Goal: Task Accomplishment & Management: Manage account settings

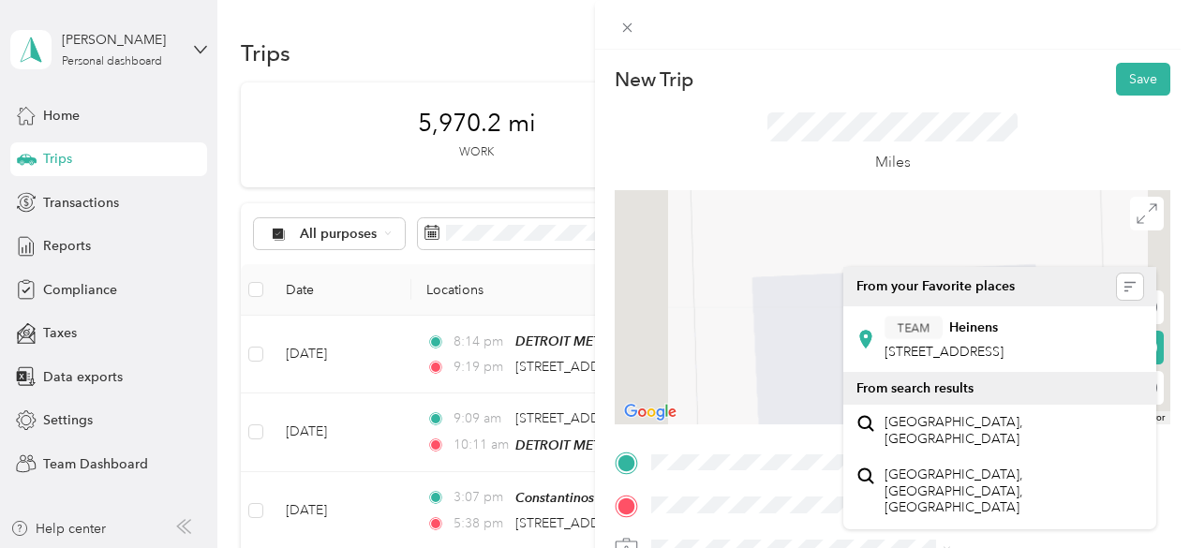
scroll to position [255, 0]
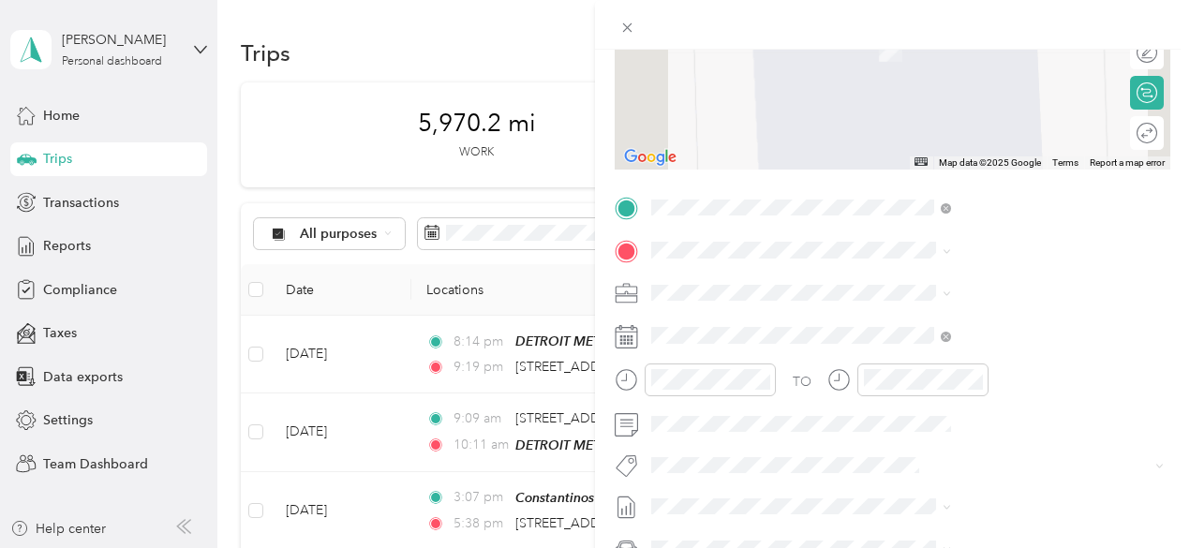
click at [714, 276] on div "New Trip Save This trip cannot be edited because it is either under review, app…" at bounding box center [595, 274] width 1190 height 548
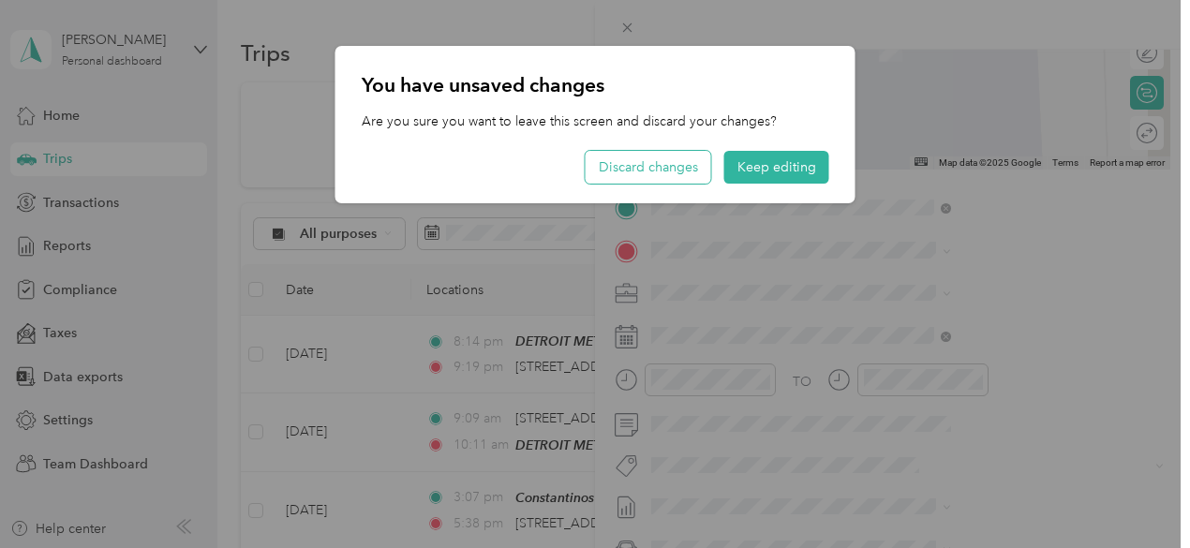
click at [688, 170] on button "Discard changes" at bounding box center [648, 167] width 126 height 33
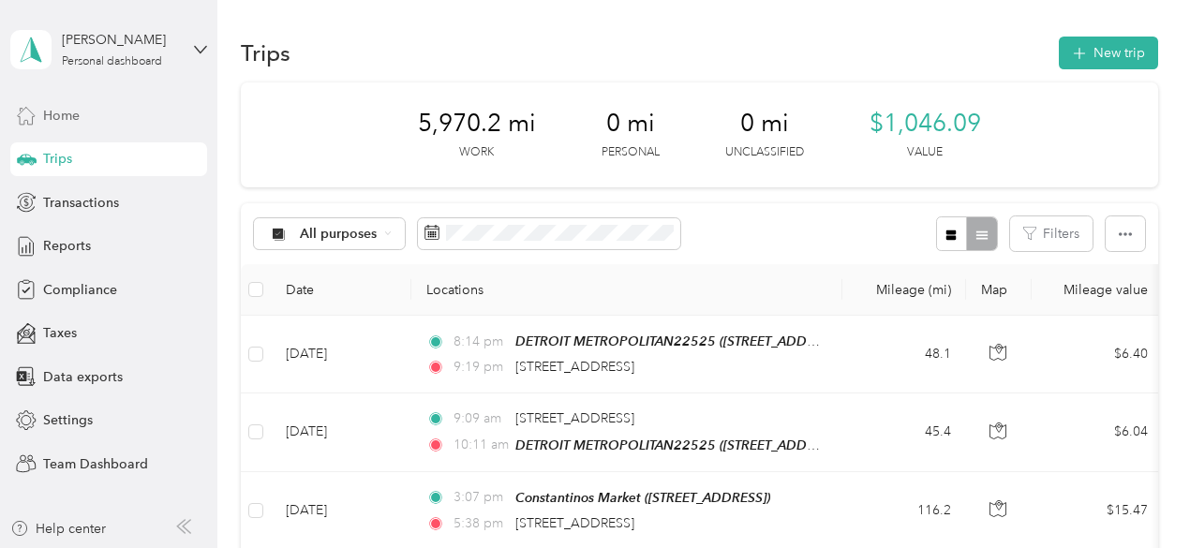
click at [116, 108] on div "Home" at bounding box center [108, 115] width 197 height 34
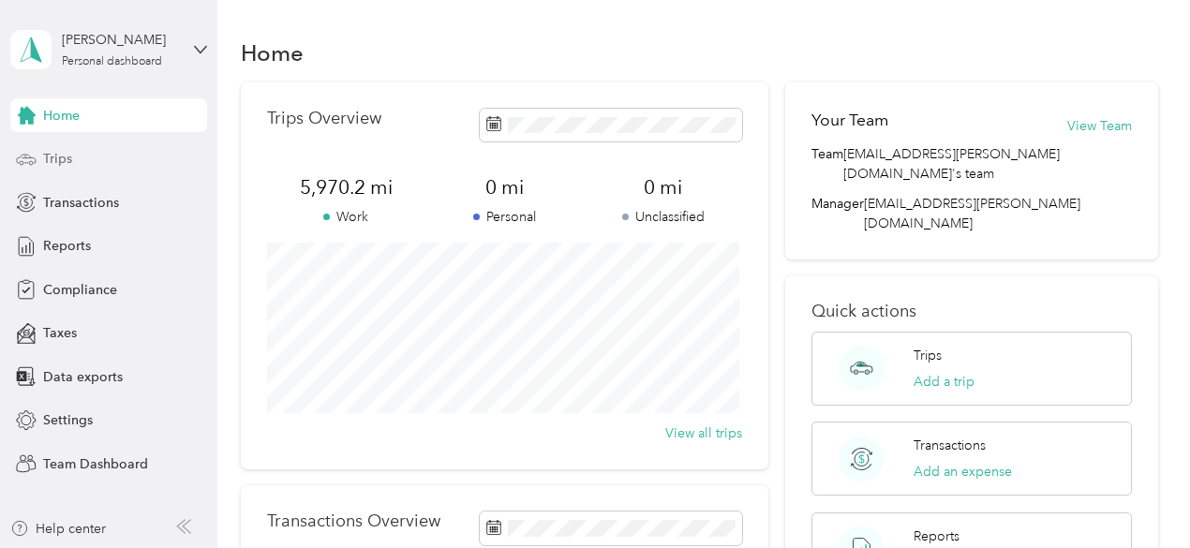
click at [98, 162] on div "Trips" at bounding box center [108, 159] width 197 height 34
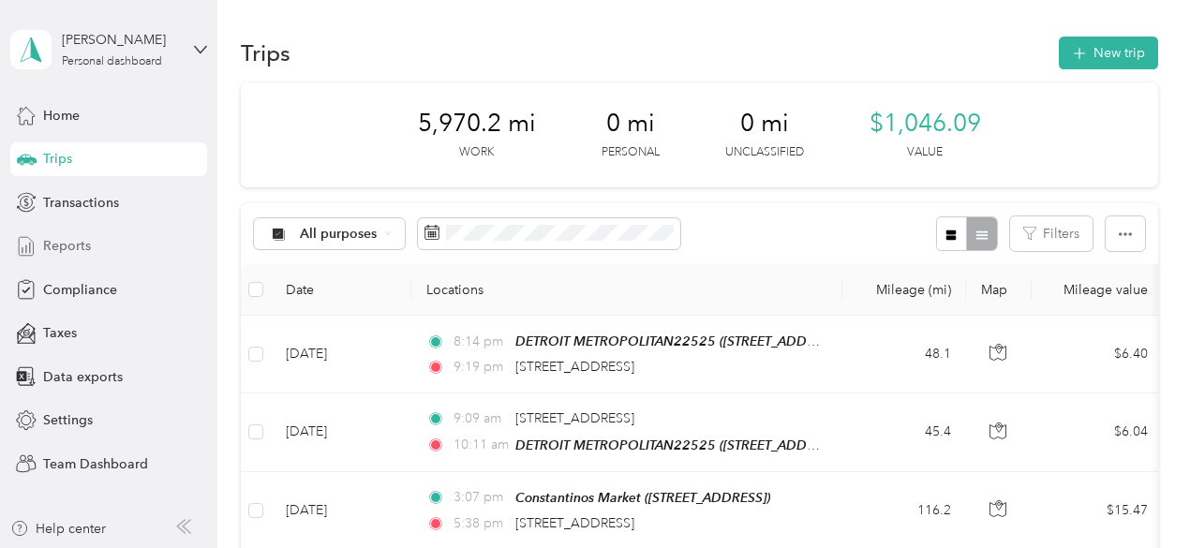
click at [110, 251] on div "Reports" at bounding box center [108, 246] width 197 height 34
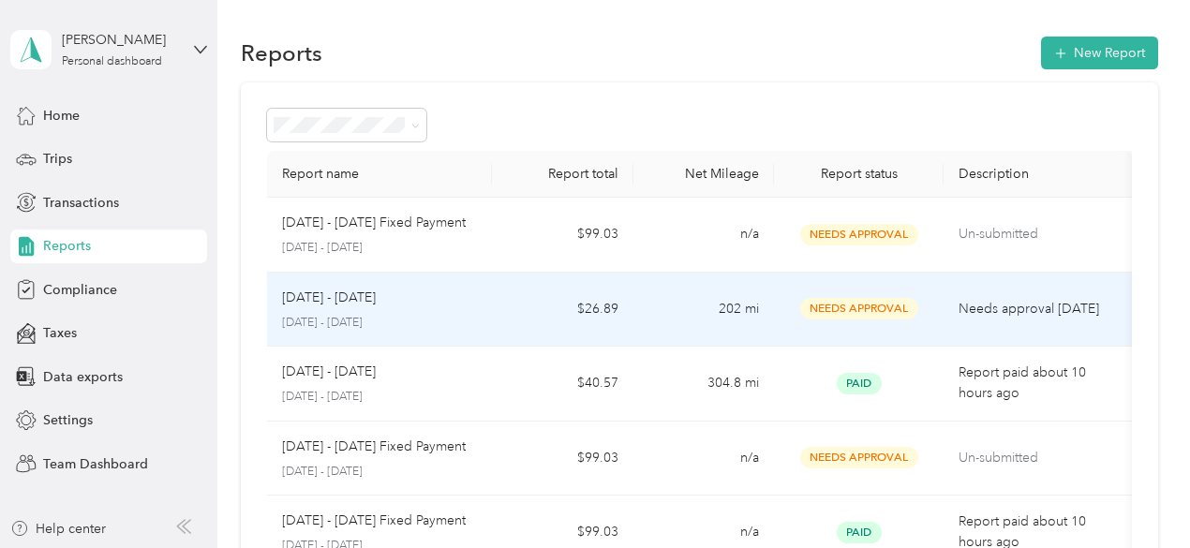
click at [529, 312] on td "$26.89" at bounding box center [562, 310] width 141 height 75
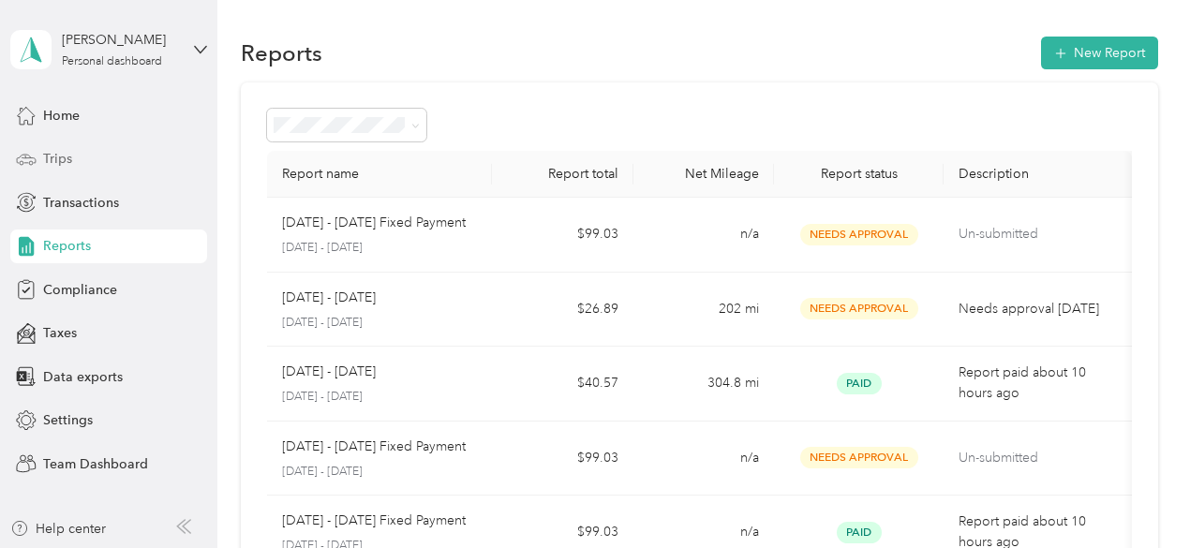
click at [49, 159] on span "Trips" at bounding box center [57, 159] width 29 height 20
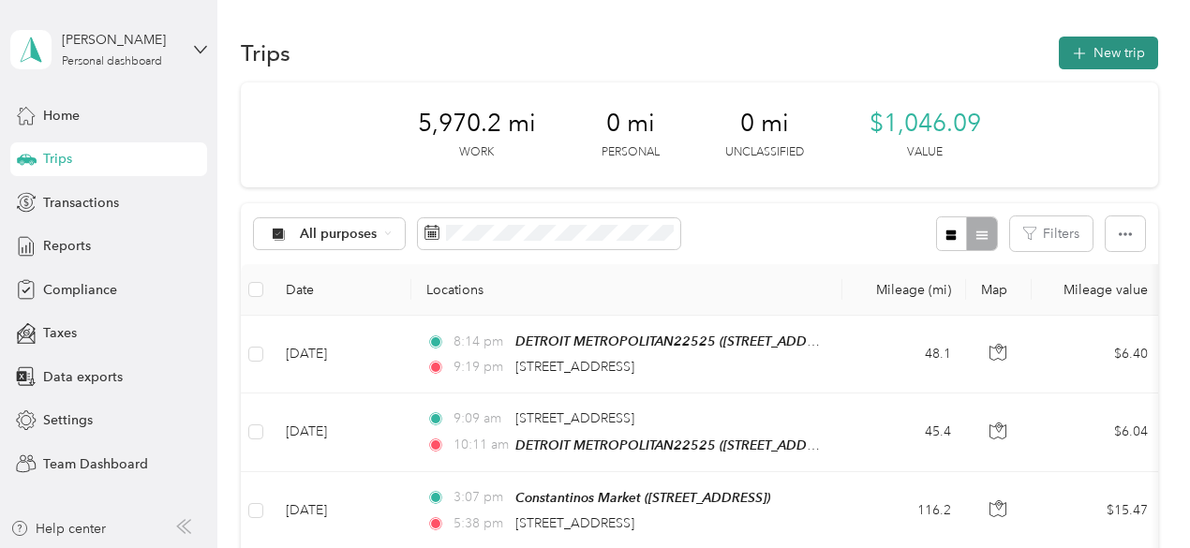
click at [1108, 49] on button "New trip" at bounding box center [1107, 53] width 99 height 33
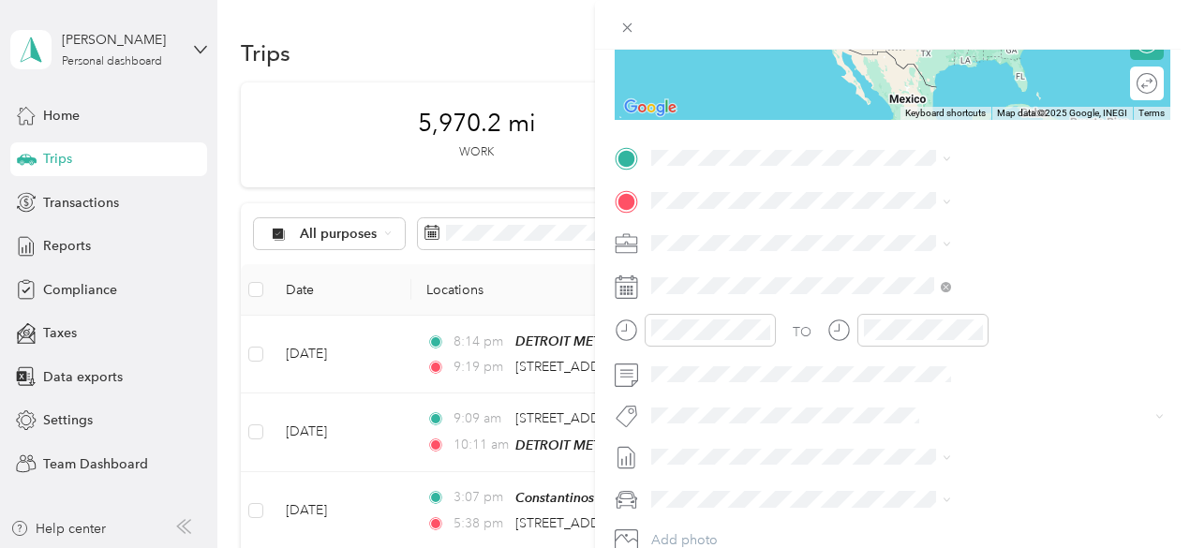
scroll to position [305, 0]
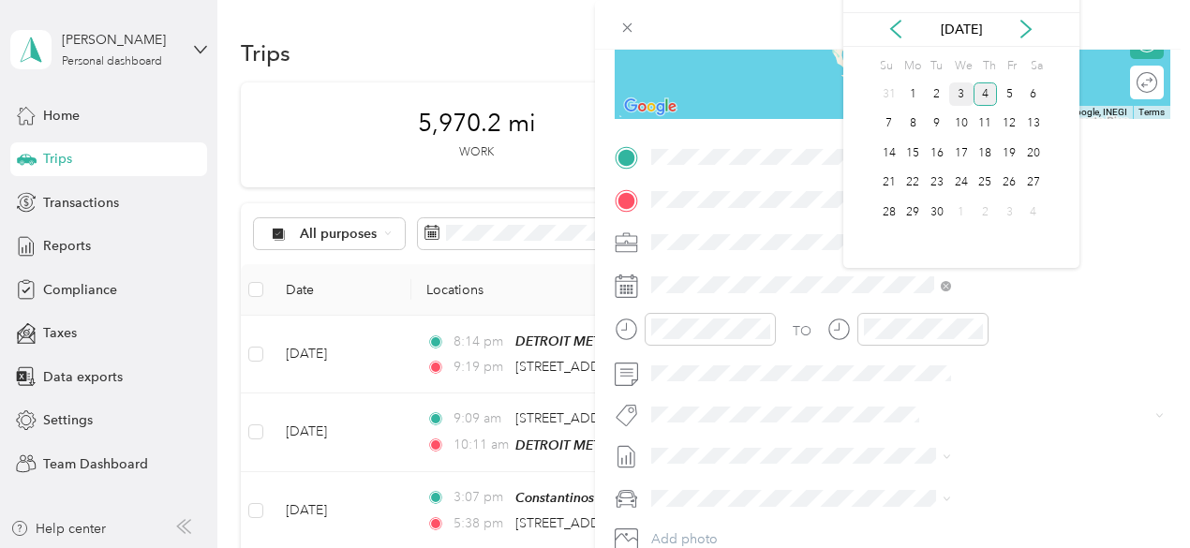
click at [960, 93] on div "3" at bounding box center [961, 93] width 24 height 23
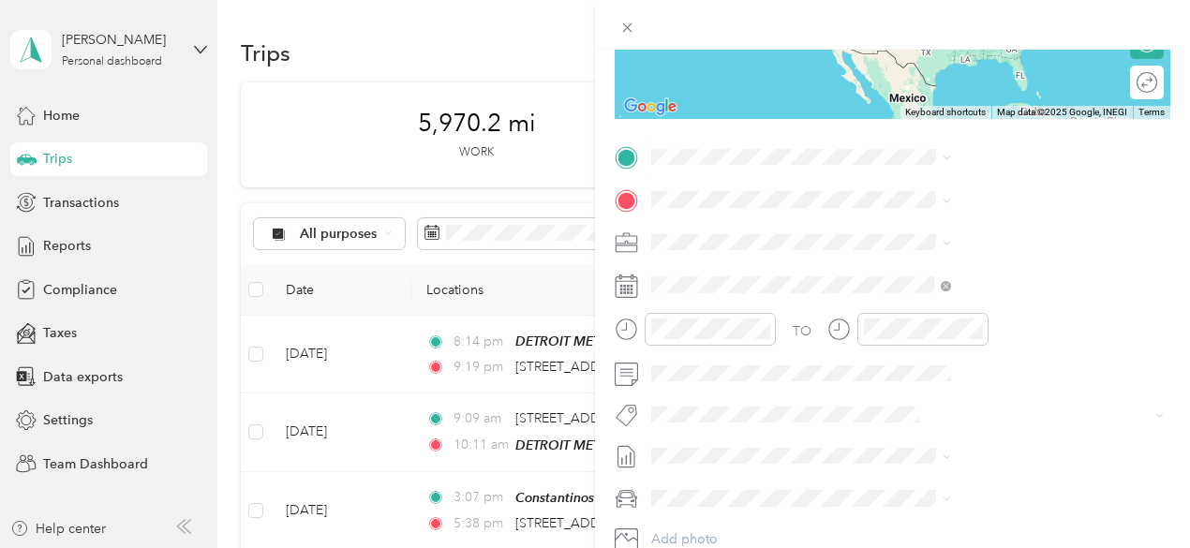
click at [952, 222] on span "[STREET_ADDRESS][US_STATE]" at bounding box center [977, 213] width 187 height 17
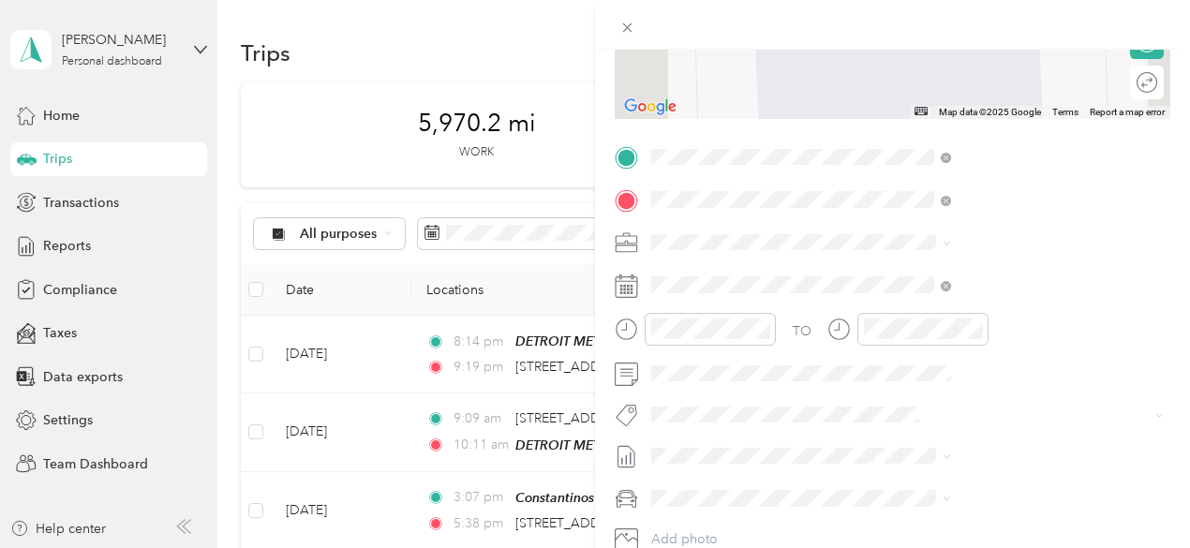
click at [1003, 311] on div "TEAM Heinens [STREET_ADDRESS]" at bounding box center [943, 288] width 119 height 46
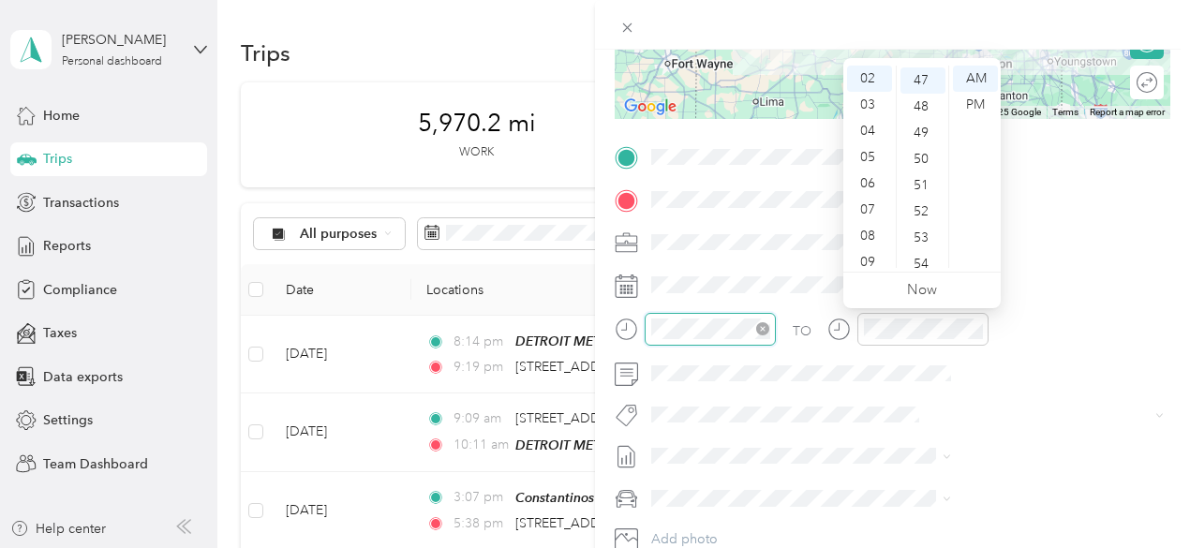
scroll to position [1233, 0]
click at [875, 259] on div "09" at bounding box center [869, 262] width 45 height 26
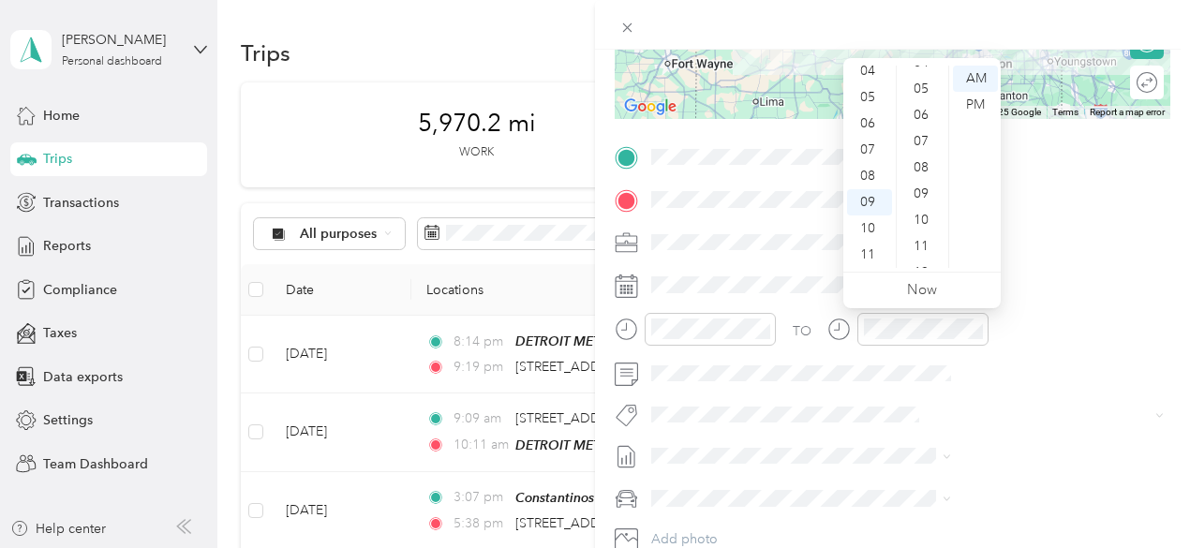
scroll to position [71, 0]
click at [927, 113] on div "04" at bounding box center [922, 112] width 45 height 26
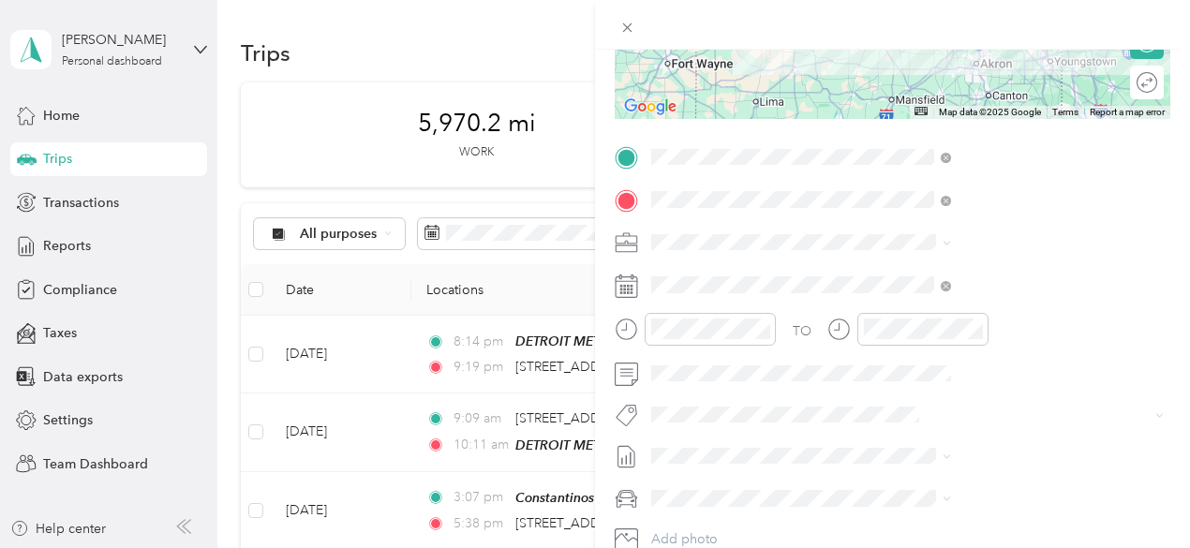
click at [1056, 31] on div at bounding box center [892, 25] width 595 height 50
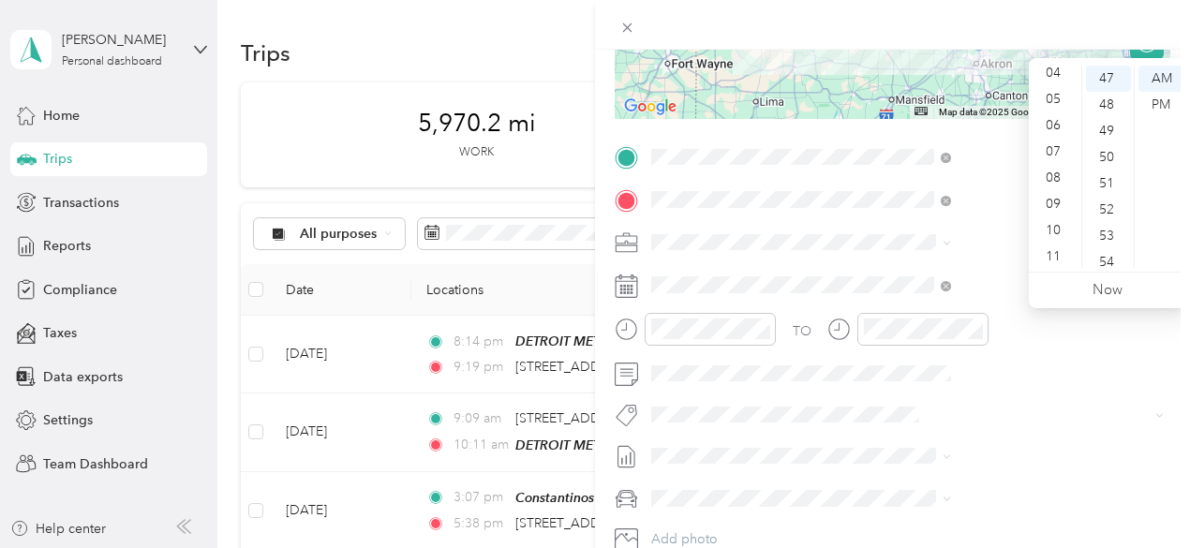
scroll to position [112, 0]
click at [1057, 251] on div "11" at bounding box center [1054, 255] width 45 height 26
click at [1106, 232] on div "15" at bounding box center [1108, 237] width 45 height 26
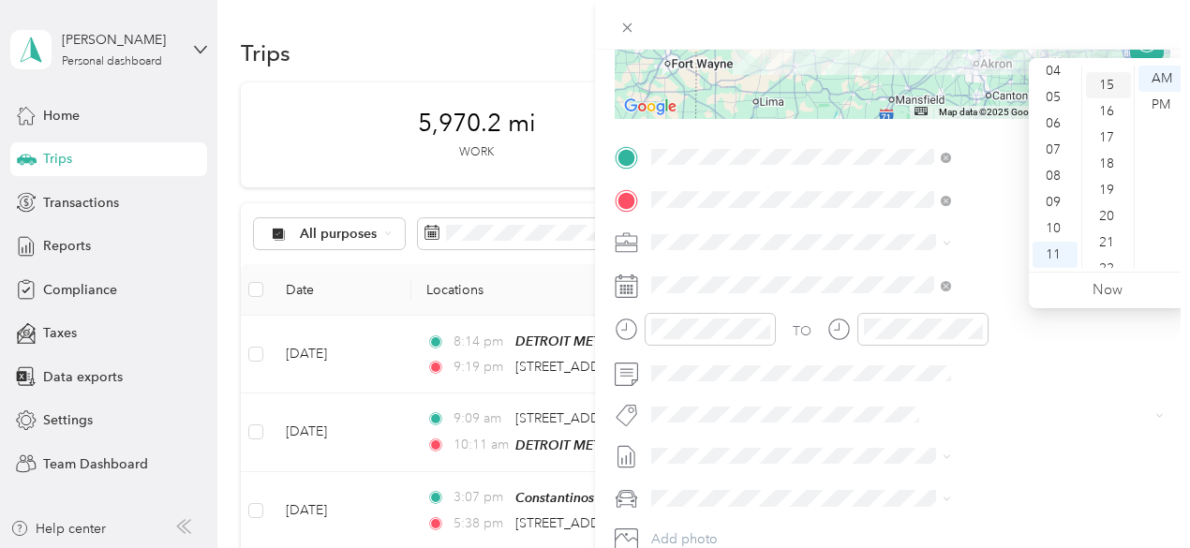
scroll to position [393, 0]
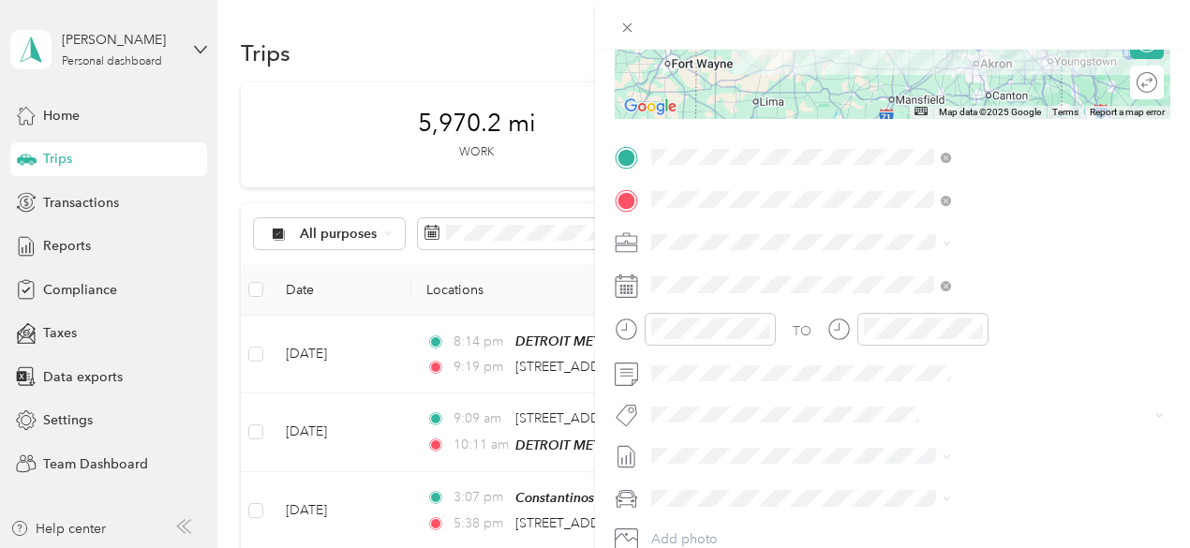
click at [1015, 23] on div at bounding box center [892, 25] width 595 height 50
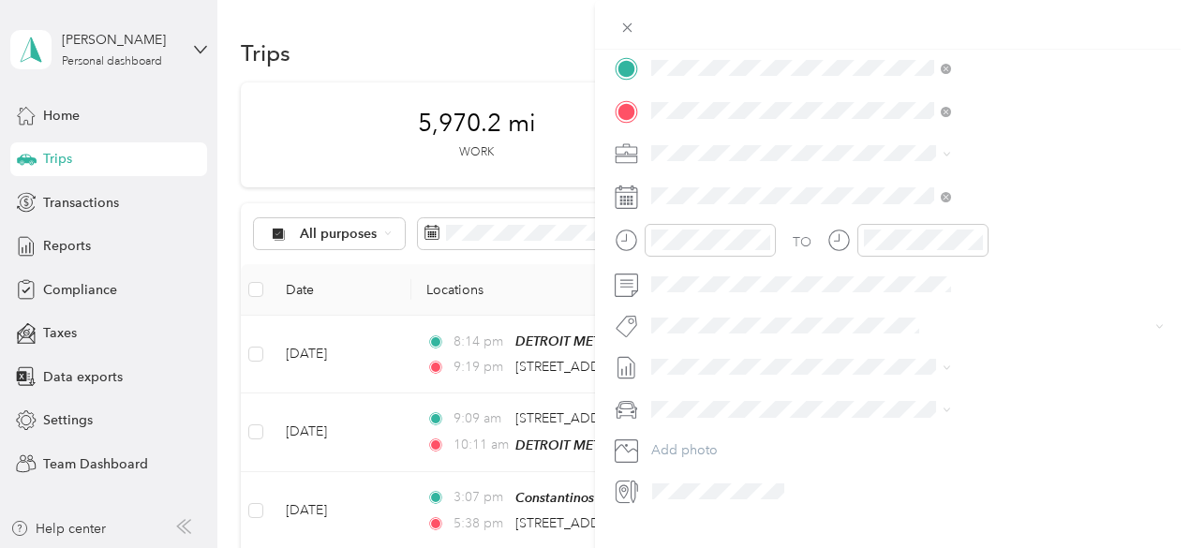
scroll to position [405, 0]
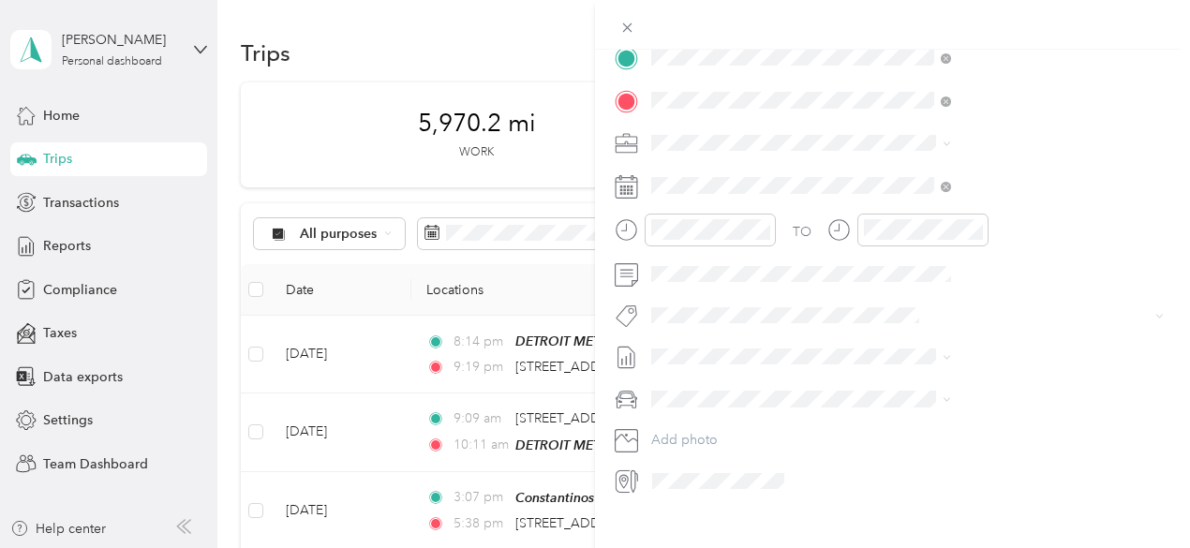
click at [918, 408] on span at bounding box center [906, 399] width 525 height 30
click at [916, 427] on span "GMC Terrain" at bounding box center [893, 420] width 75 height 16
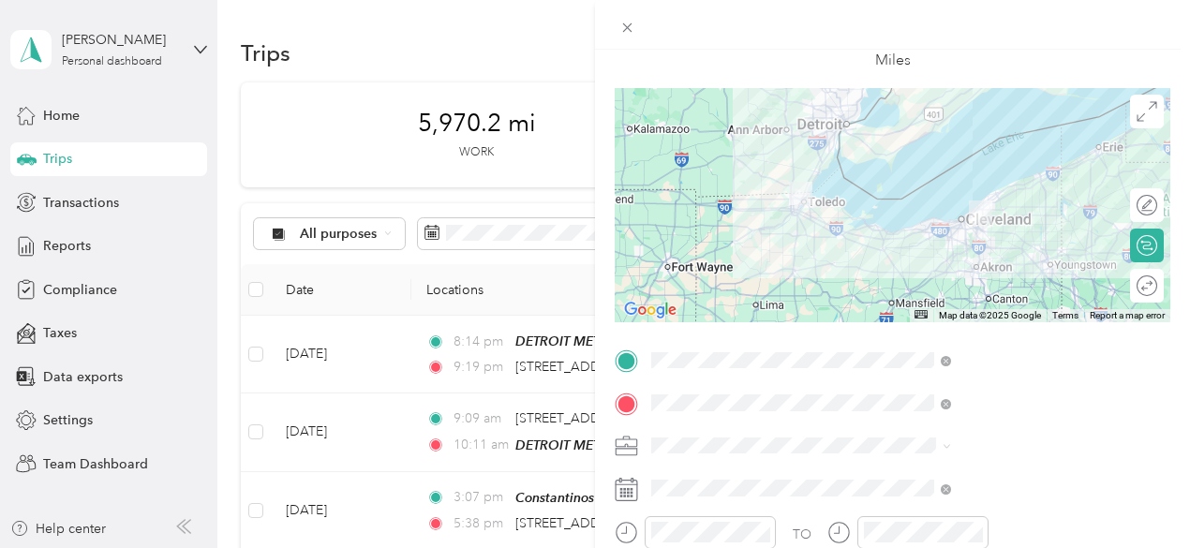
scroll to position [0, 0]
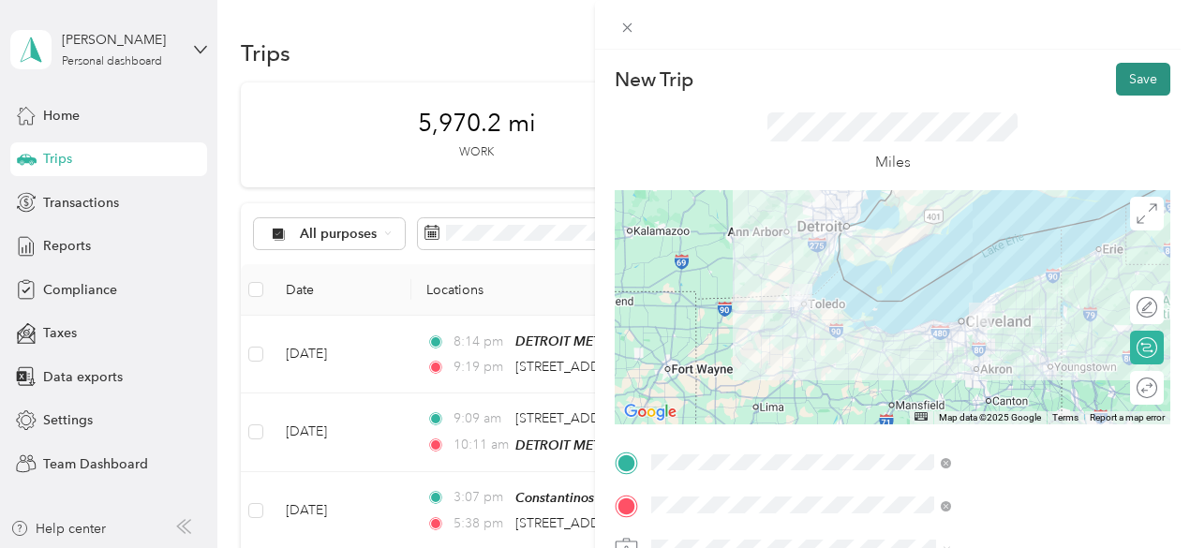
click at [1133, 72] on button "Save" at bounding box center [1143, 79] width 54 height 33
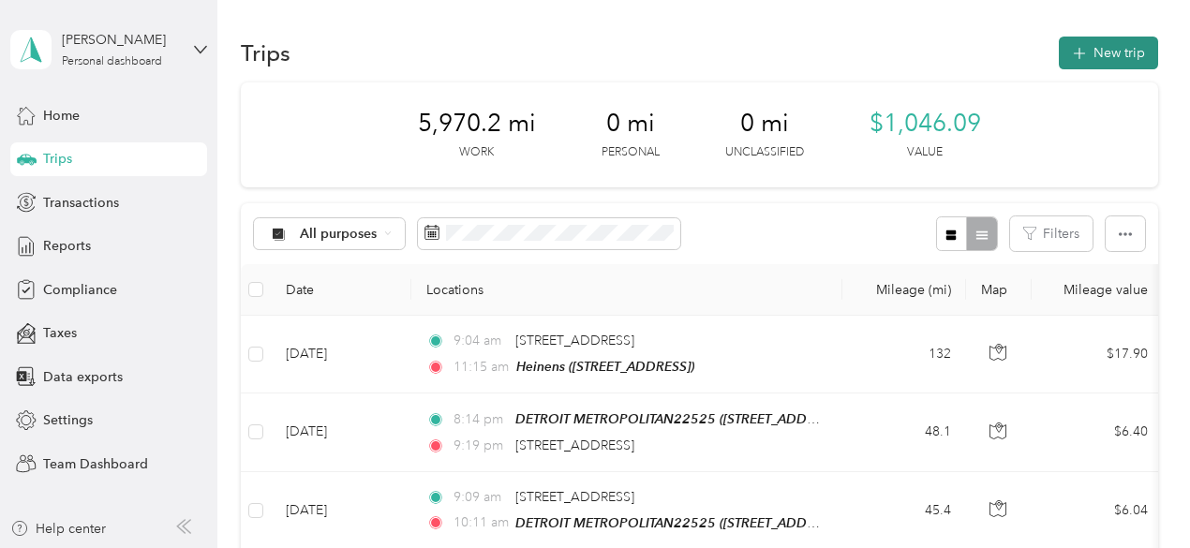
click at [1104, 58] on button "New trip" at bounding box center [1107, 53] width 99 height 33
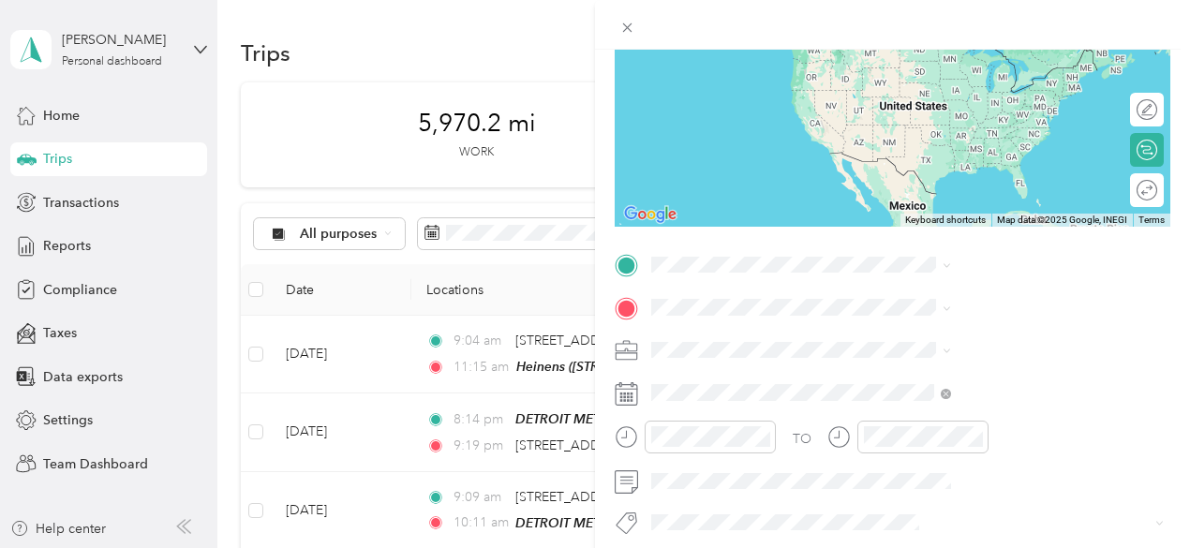
scroll to position [205, 0]
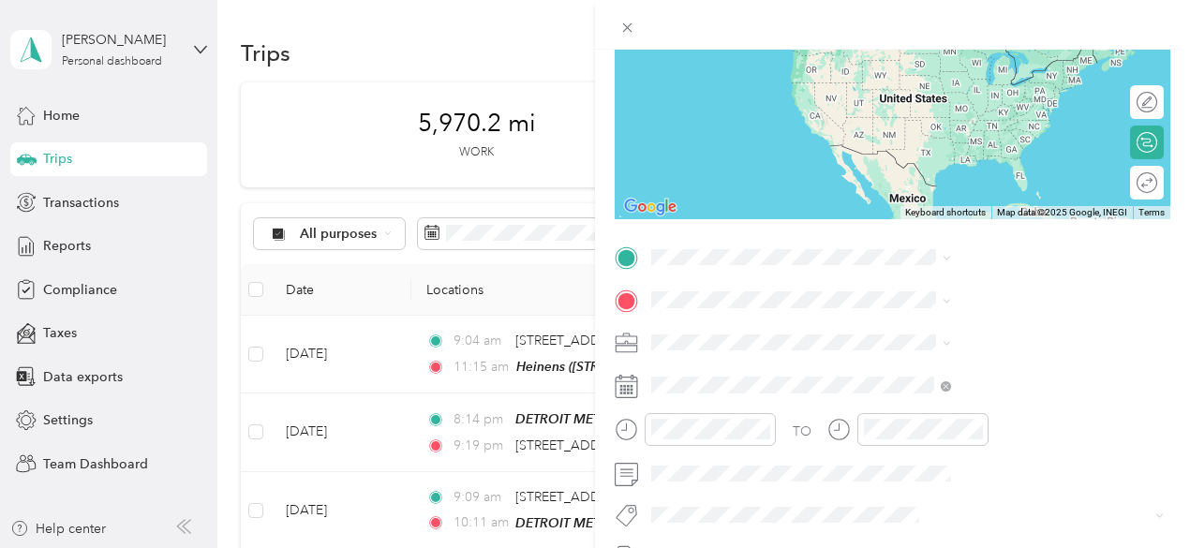
click at [929, 362] on span "[STREET_ADDRESS]" at bounding box center [943, 354] width 119 height 16
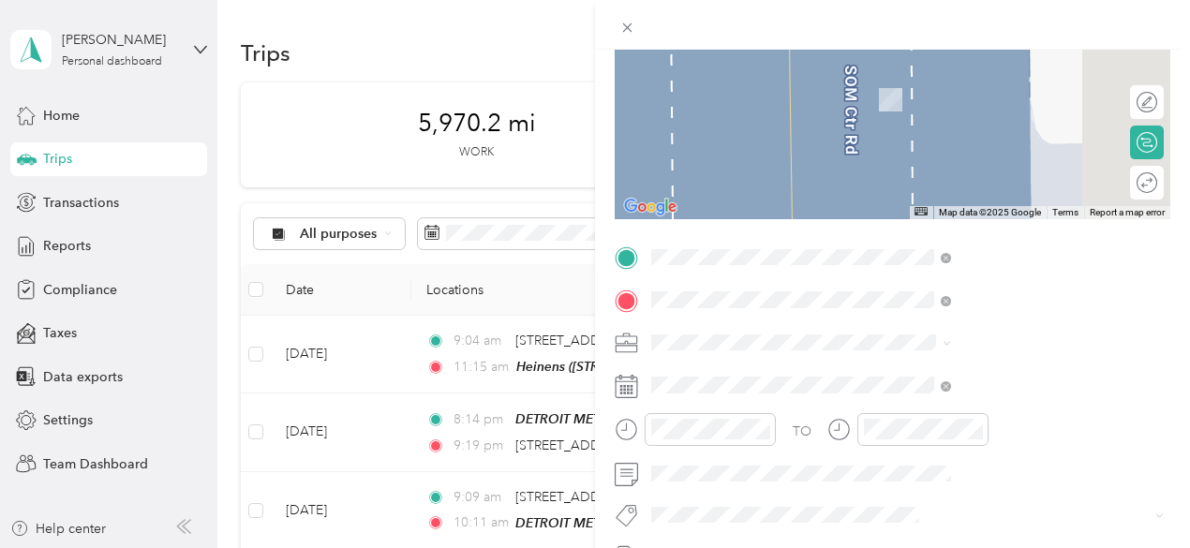
click at [1067, 104] on div "TEAM Constantinos Market [STREET_ADDRESS]" at bounding box center [980, 92] width 193 height 46
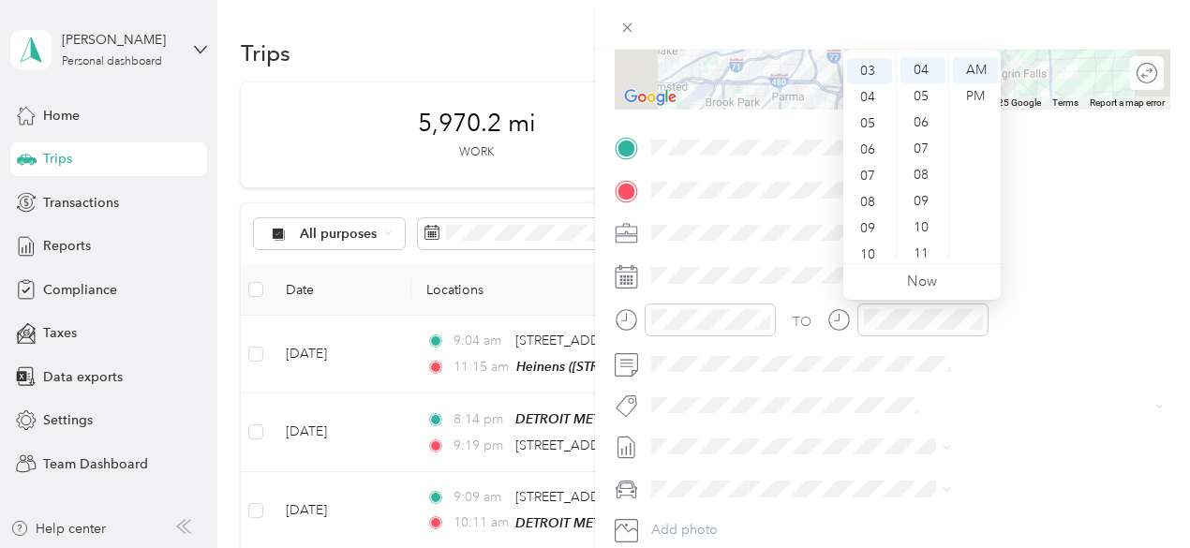
scroll to position [0, 0]
click at [862, 68] on div "12" at bounding box center [869, 70] width 45 height 26
click at [923, 106] on div "53" at bounding box center [922, 113] width 45 height 26
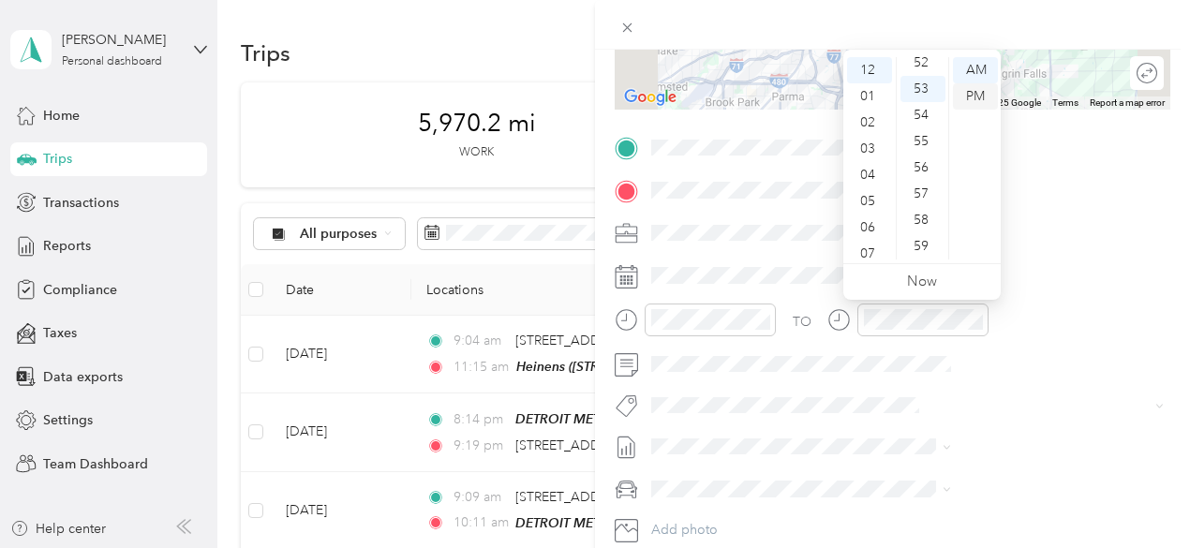
click at [976, 88] on div "PM" at bounding box center [975, 96] width 45 height 26
click at [993, 32] on div at bounding box center [892, 25] width 595 height 50
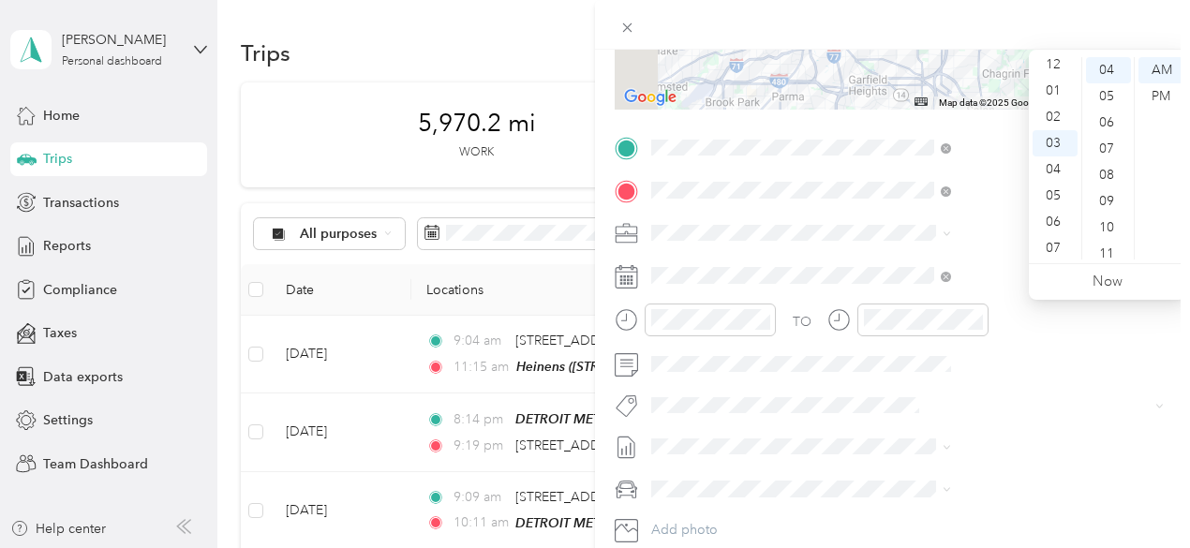
scroll to position [0, 0]
click at [1062, 95] on div "01" at bounding box center [1054, 96] width 45 height 26
click at [1104, 115] on div "24" at bounding box center [1108, 111] width 45 height 26
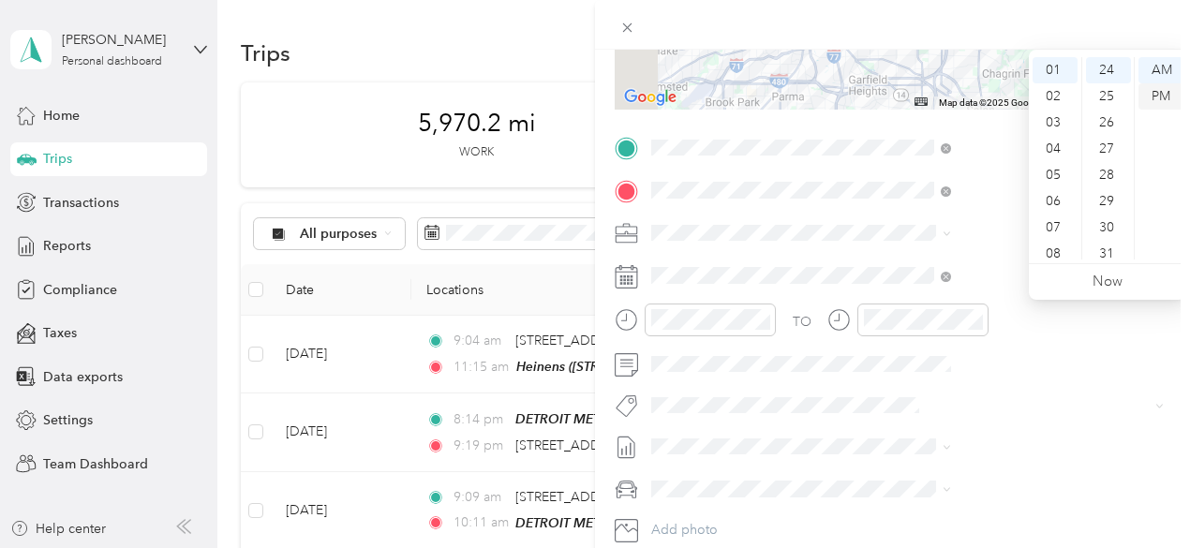
click at [1155, 91] on div "PM" at bounding box center [1160, 96] width 45 height 26
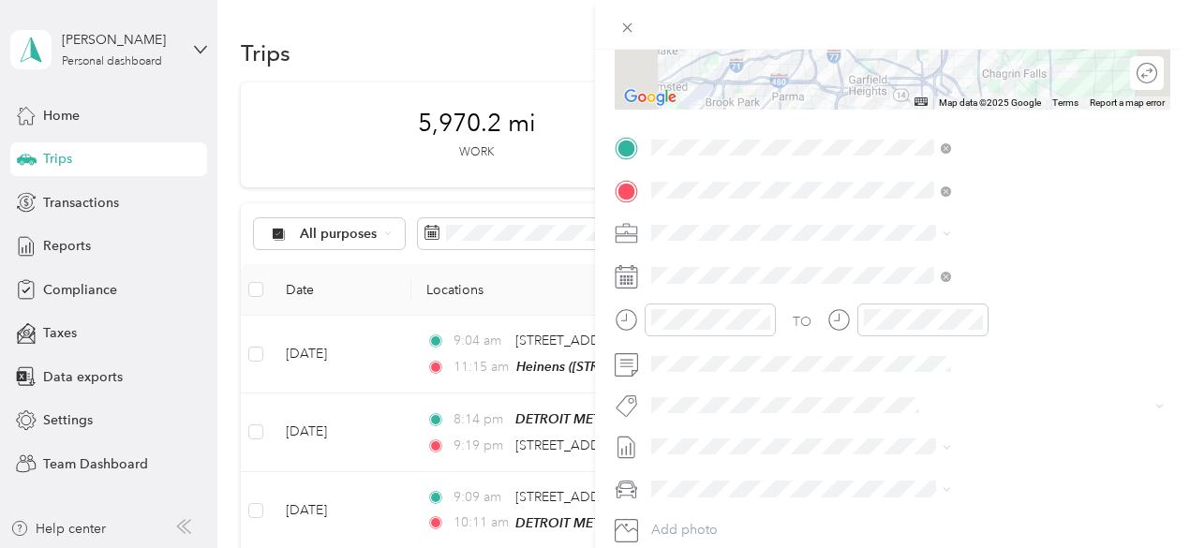
click at [1147, 22] on div at bounding box center [892, 25] width 595 height 50
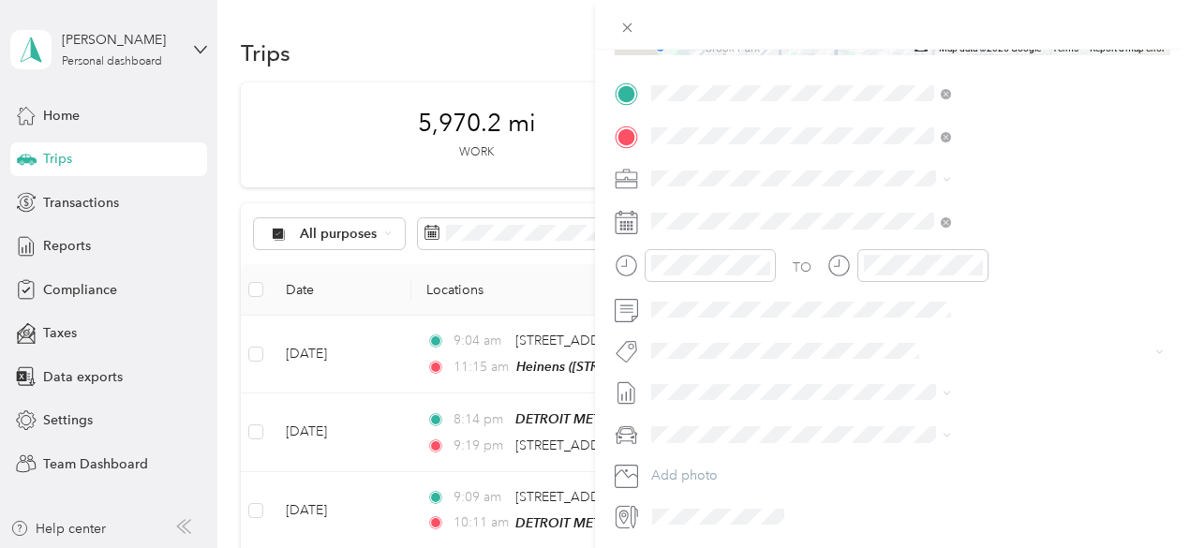
scroll to position [373, 0]
click at [925, 456] on span "GMC Terrain" at bounding box center [893, 462] width 75 height 16
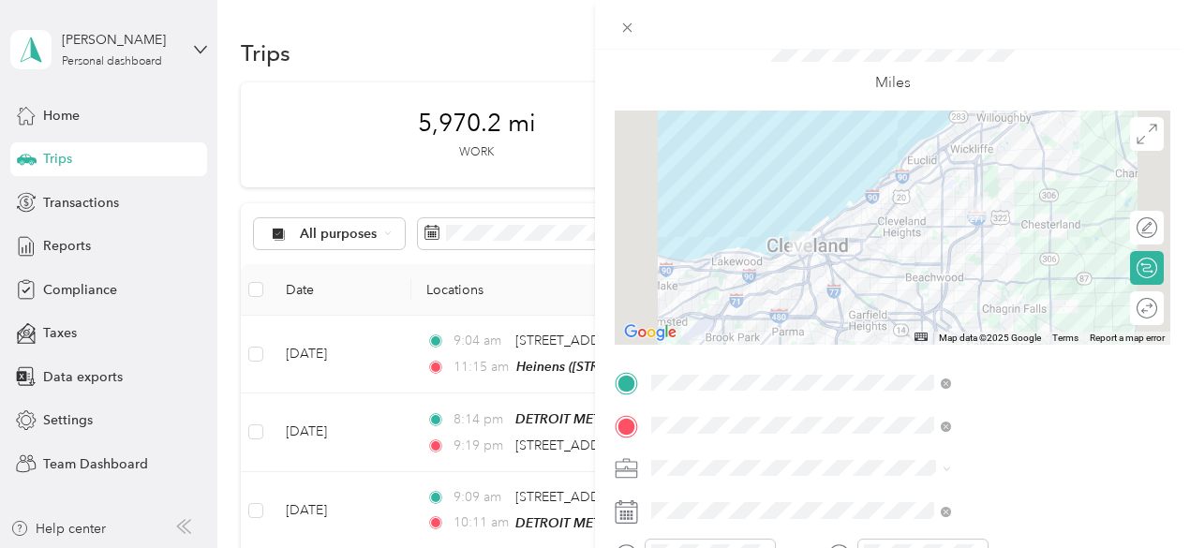
scroll to position [0, 0]
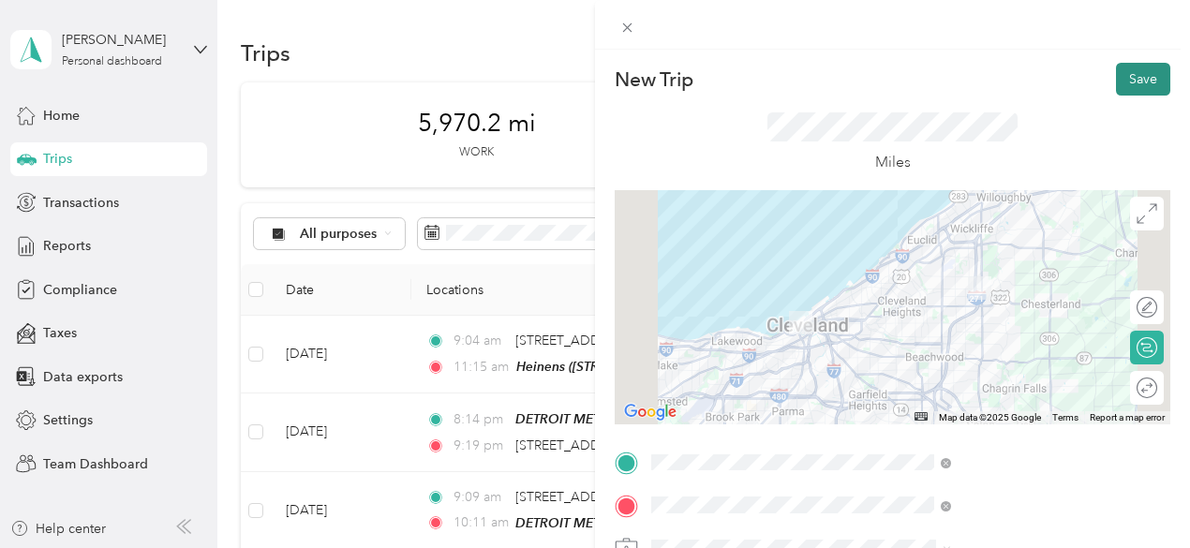
click at [1142, 77] on button "Save" at bounding box center [1143, 79] width 54 height 33
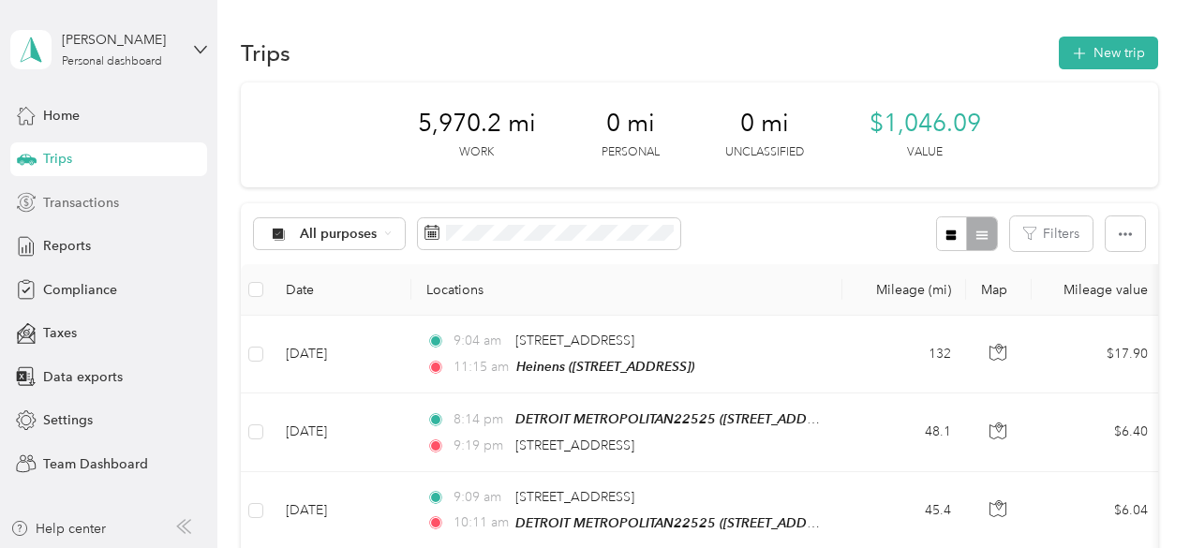
click at [91, 198] on span "Transactions" at bounding box center [81, 203] width 76 height 20
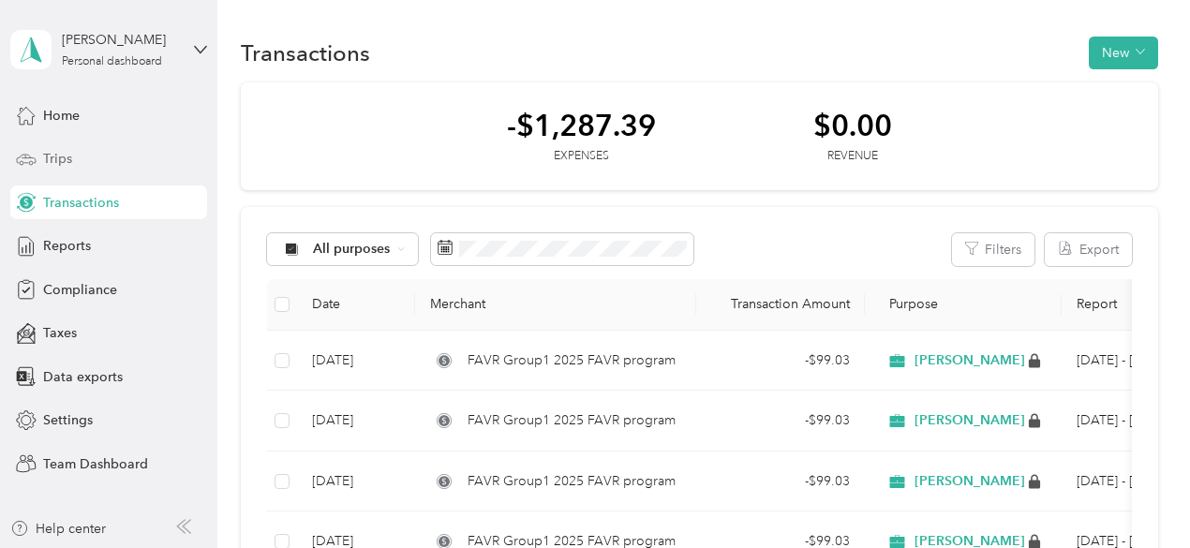
click at [79, 145] on div "Trips" at bounding box center [108, 159] width 197 height 34
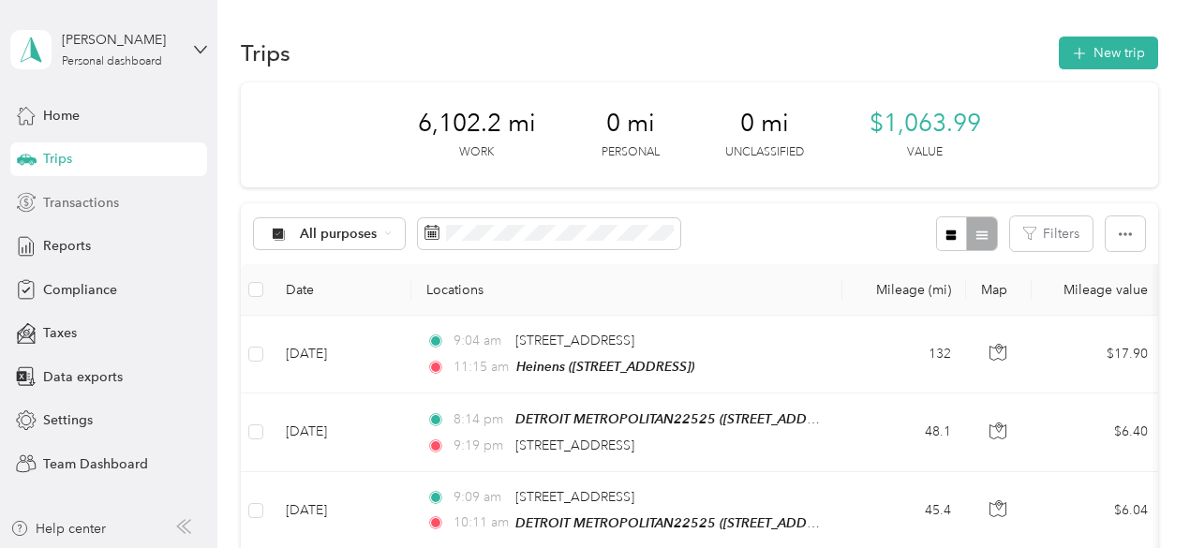
click at [84, 209] on span "Transactions" at bounding box center [81, 203] width 76 height 20
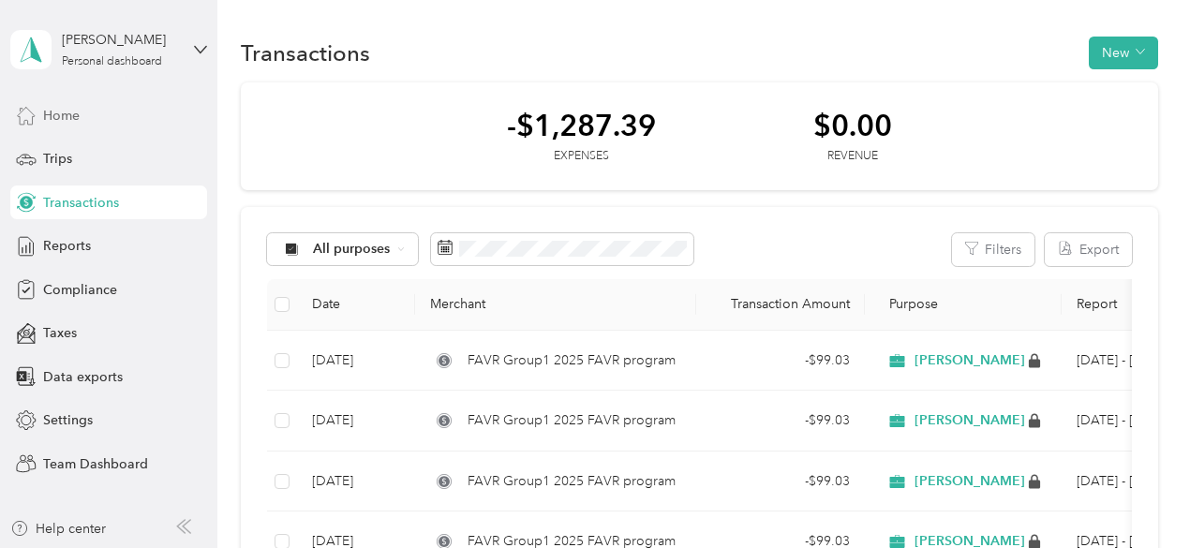
click at [84, 115] on div "Home" at bounding box center [108, 115] width 197 height 34
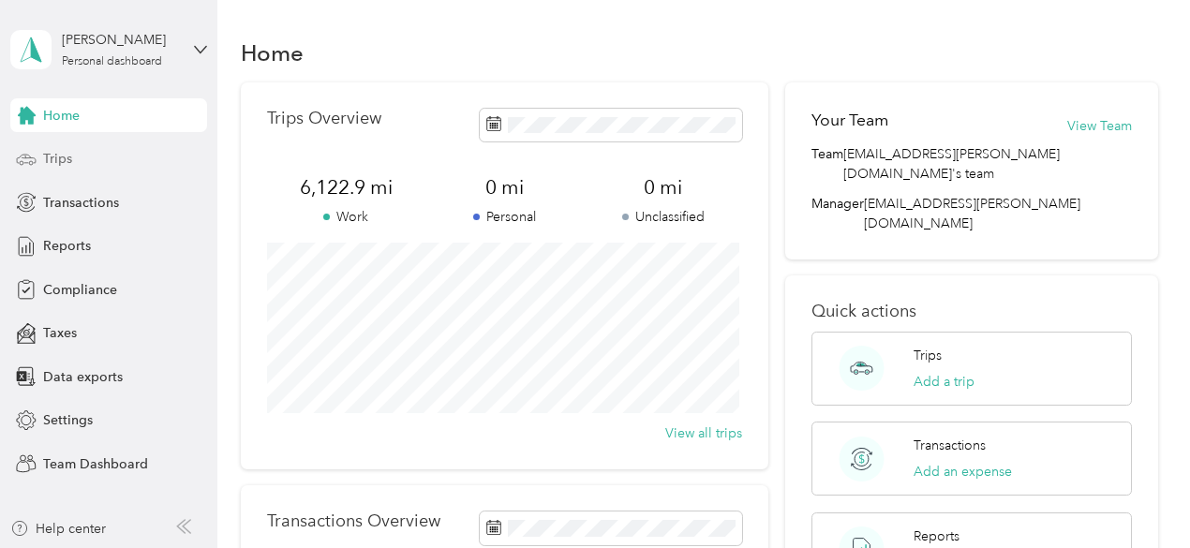
click at [77, 162] on div "Trips" at bounding box center [108, 159] width 197 height 34
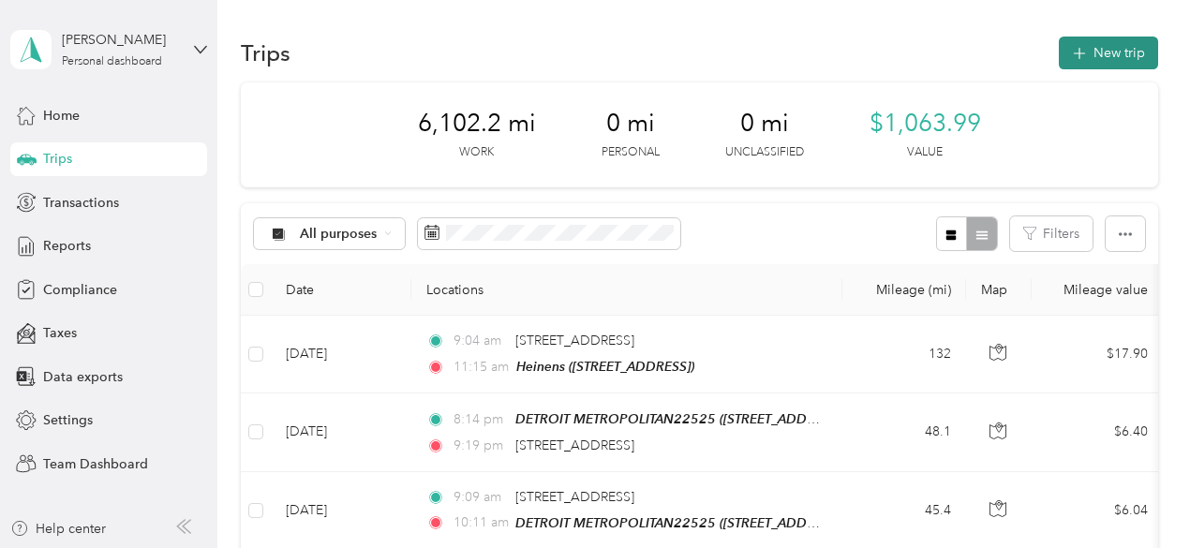
click at [1105, 50] on button "New trip" at bounding box center [1107, 53] width 99 height 33
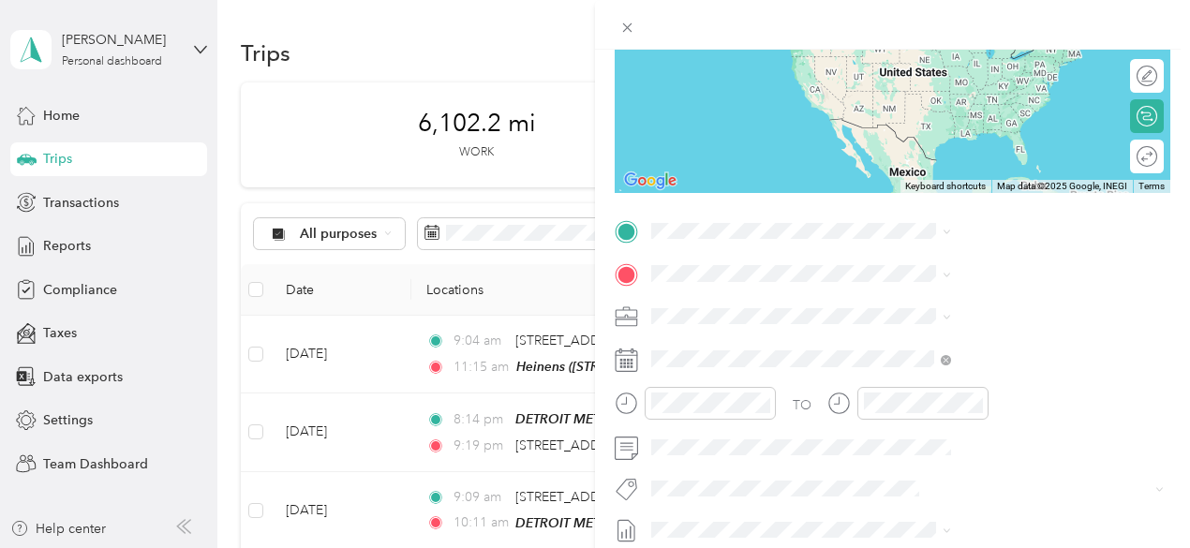
scroll to position [236, 0]
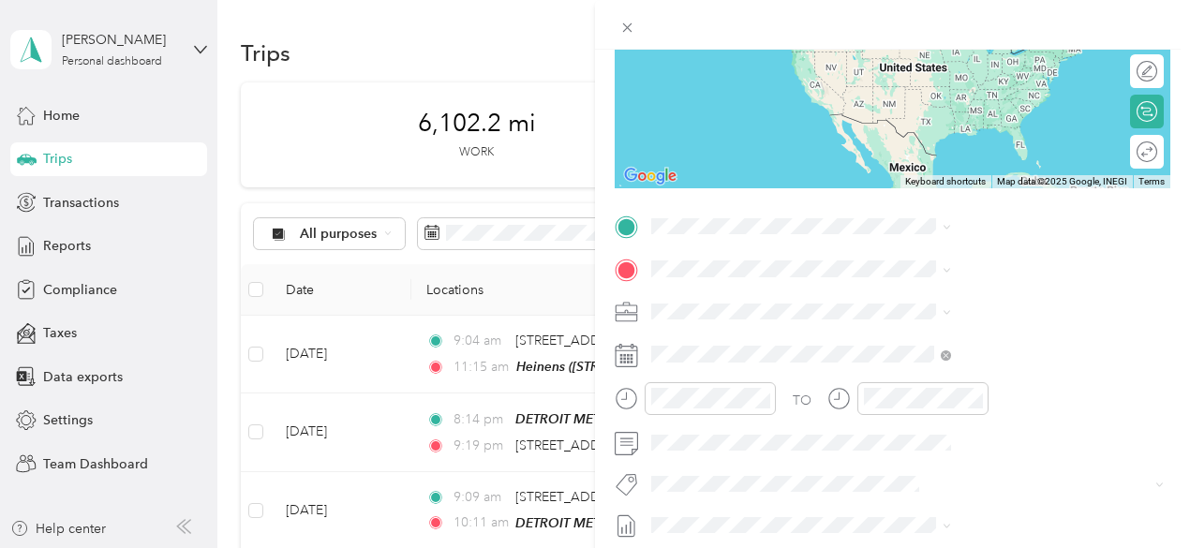
click at [626, 355] on rect at bounding box center [624, 354] width 3 height 3
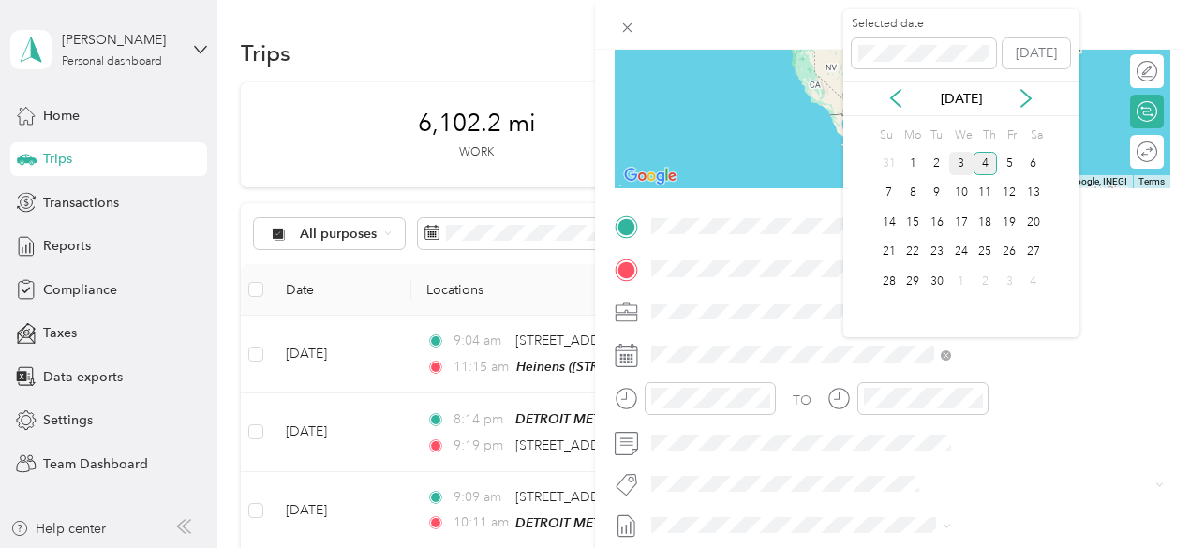
click at [961, 158] on div "3" at bounding box center [961, 163] width 24 height 23
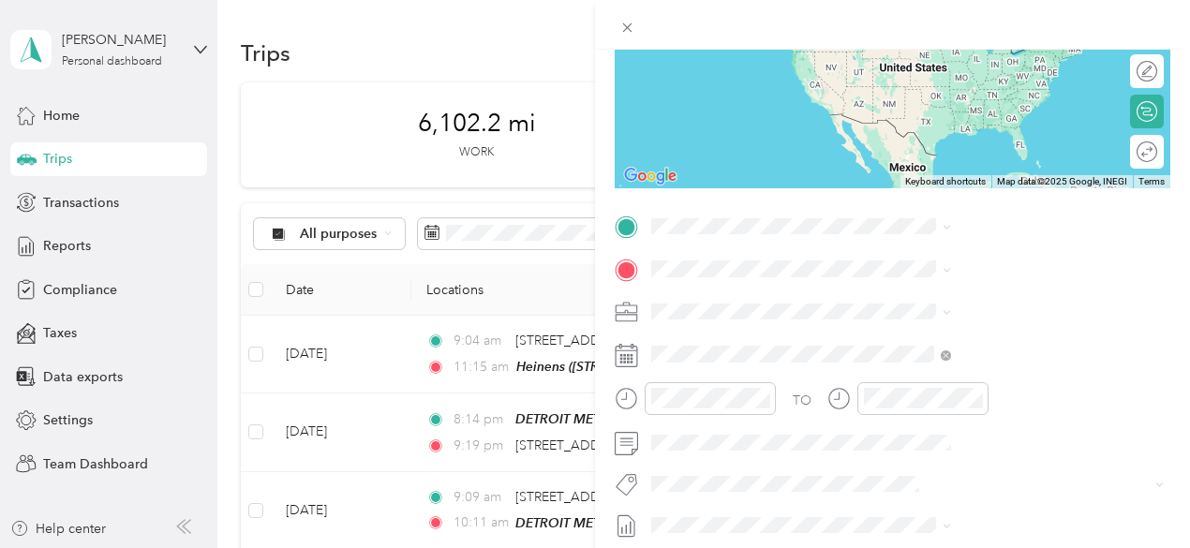
click at [997, 34] on div at bounding box center [892, 25] width 595 height 50
click at [1003, 319] on span "[STREET_ADDRESS]" at bounding box center [943, 327] width 119 height 16
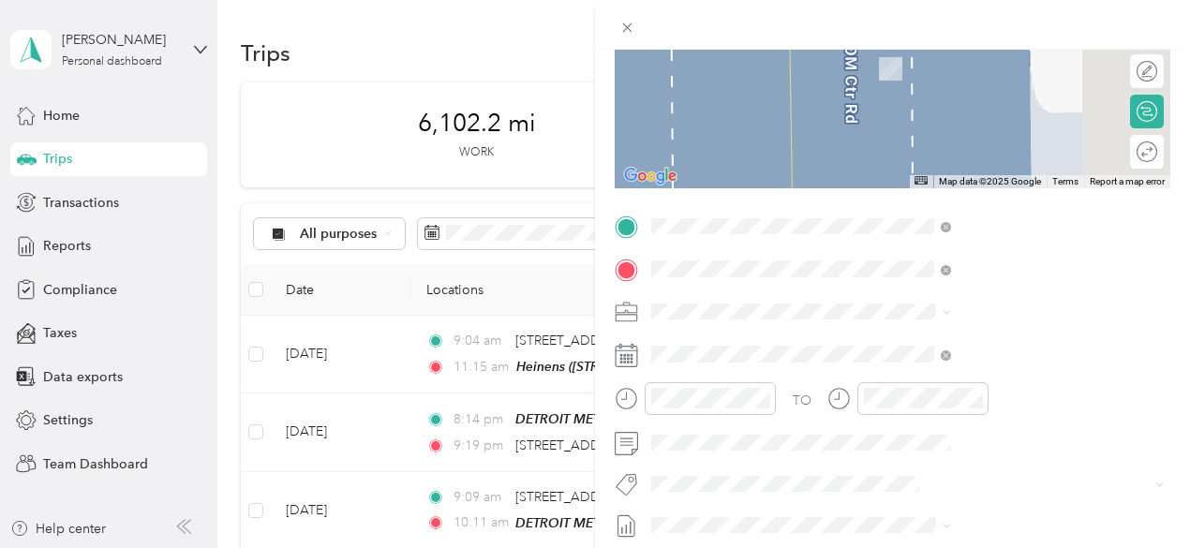
click at [1003, 363] on span "[STREET_ADDRESS]" at bounding box center [943, 371] width 119 height 16
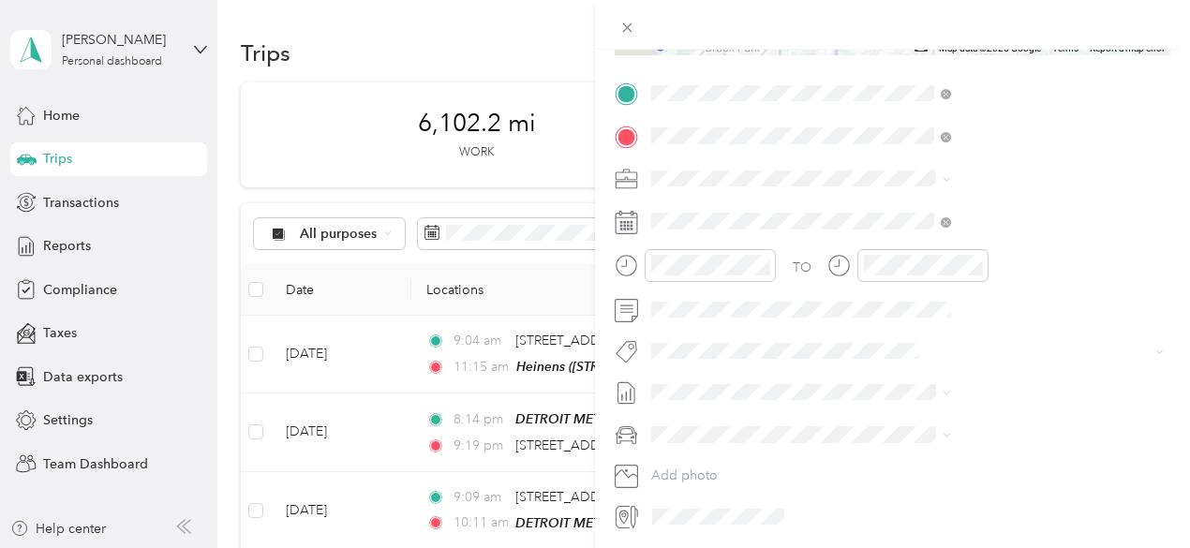
scroll to position [390, 0]
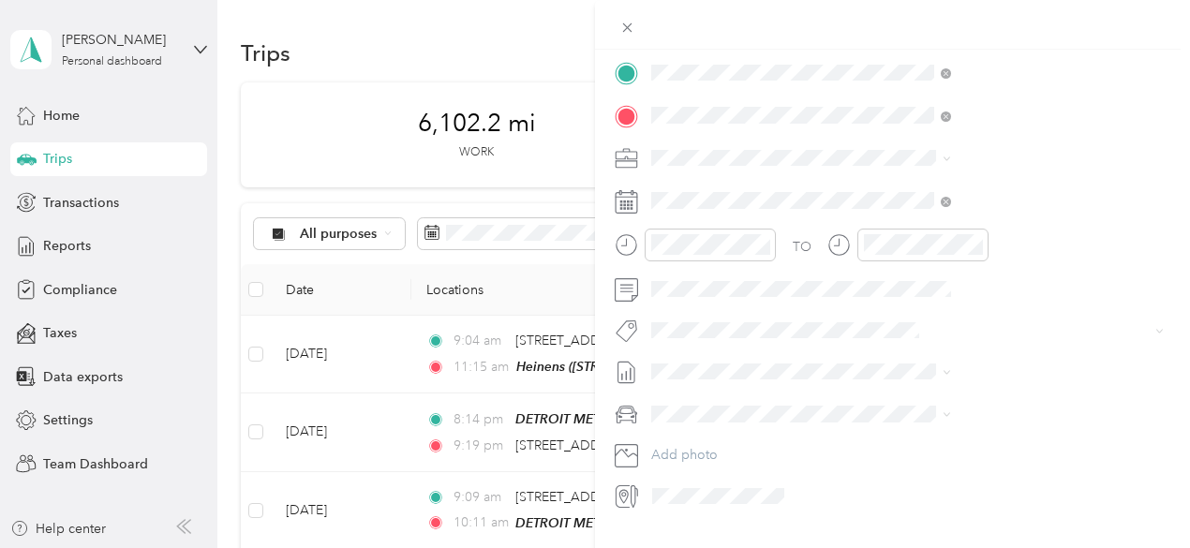
click at [899, 445] on div "GMC Terrain" at bounding box center [999, 436] width 287 height 20
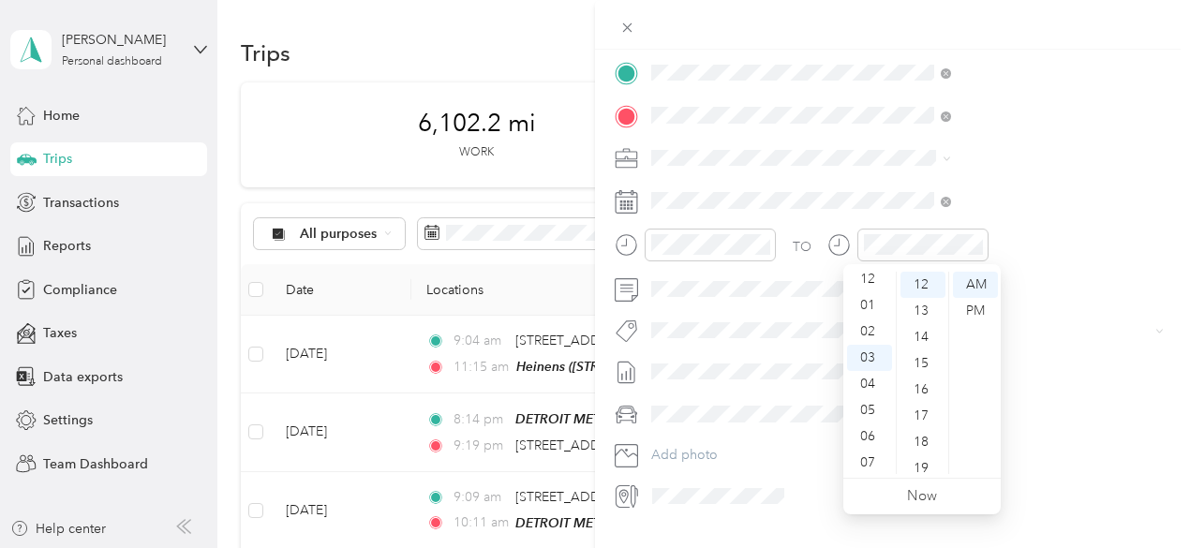
scroll to position [0, 0]
click at [867, 276] on div "12" at bounding box center [869, 285] width 45 height 26
click at [930, 392] on div "43" at bounding box center [922, 390] width 45 height 26
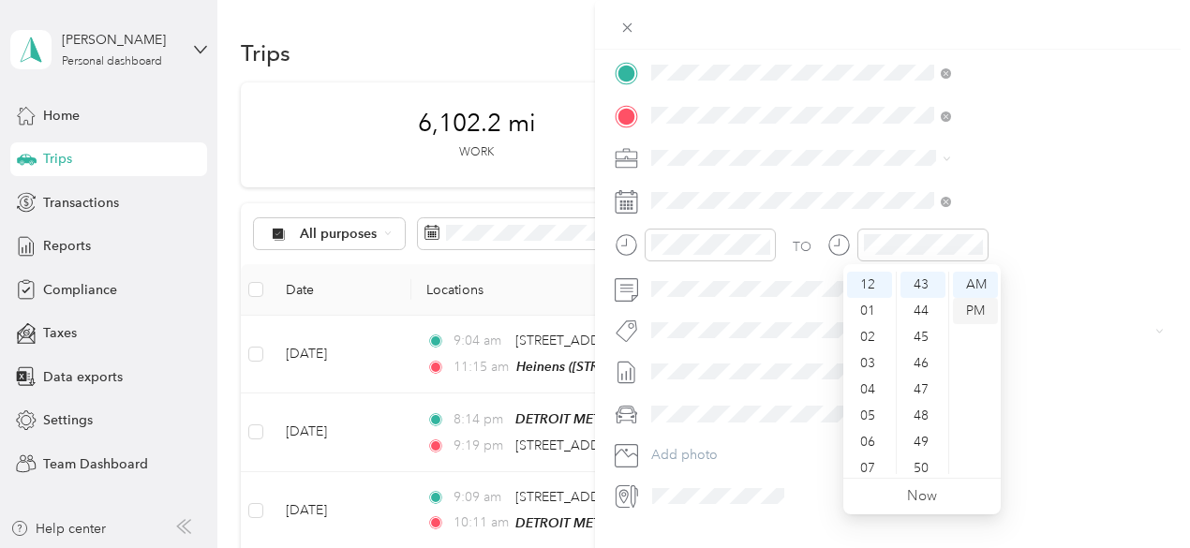
click at [976, 310] on div "PM" at bounding box center [975, 311] width 45 height 26
click at [1019, 22] on div at bounding box center [892, 25] width 595 height 50
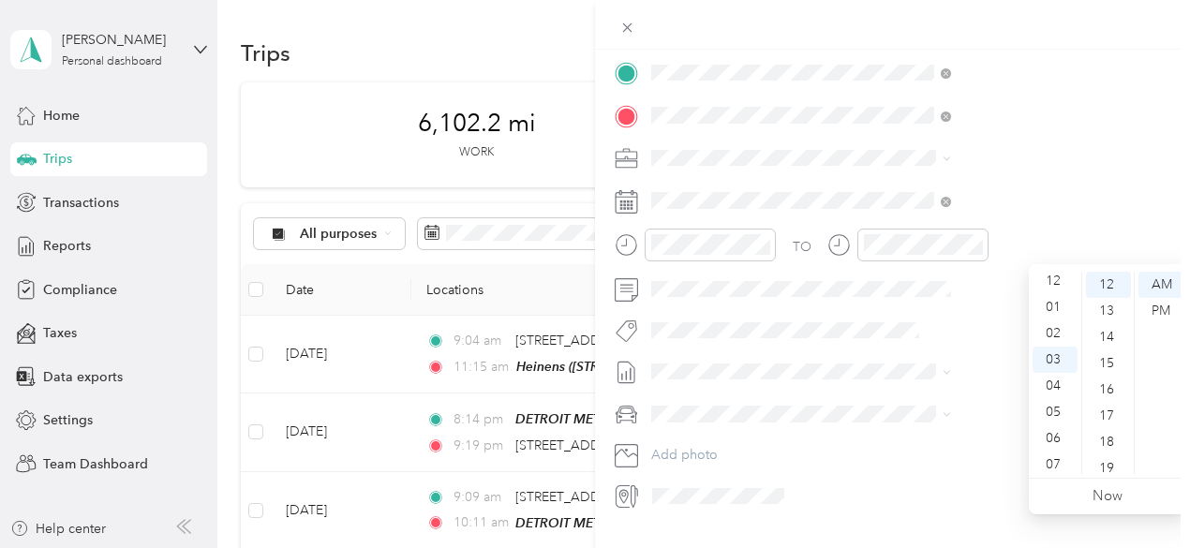
scroll to position [0, 0]
click at [1058, 310] on div "01" at bounding box center [1054, 311] width 45 height 26
click at [1162, 304] on div "PM" at bounding box center [1160, 311] width 45 height 26
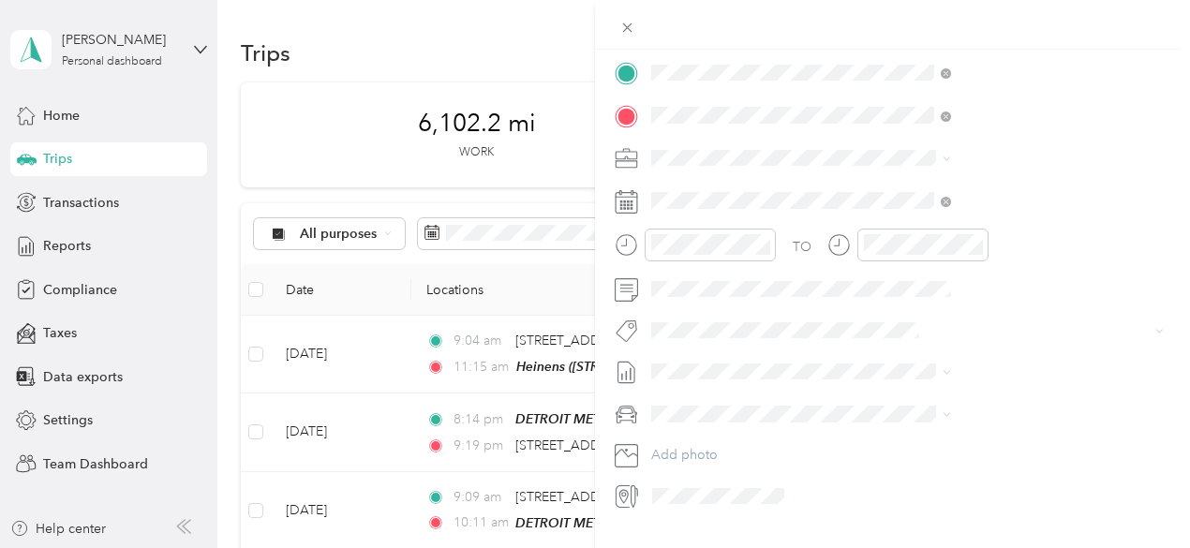
click at [1107, 31] on div at bounding box center [892, 25] width 595 height 50
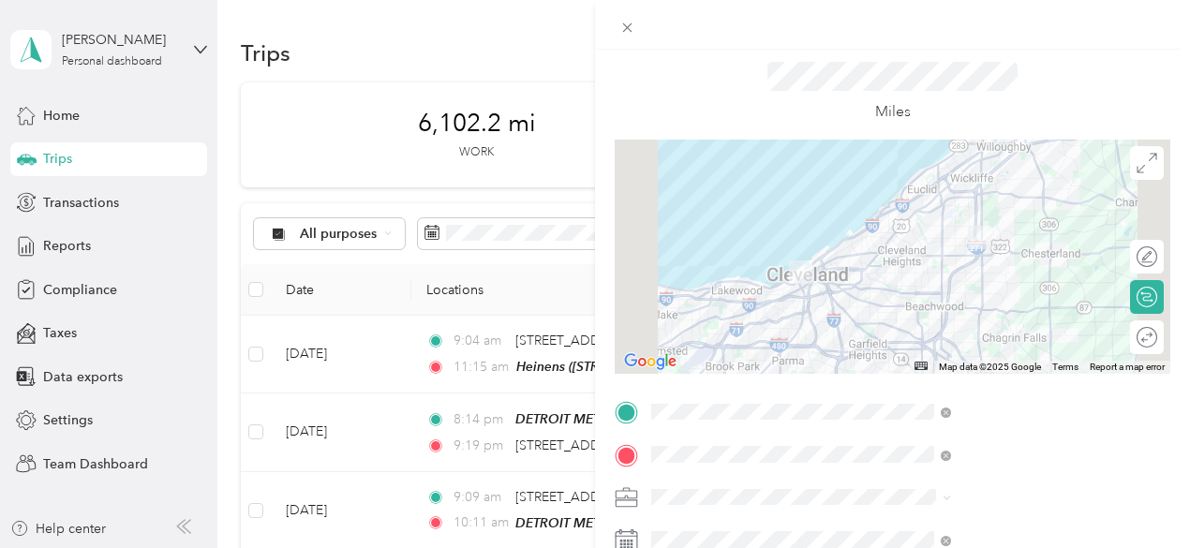
scroll to position [0, 0]
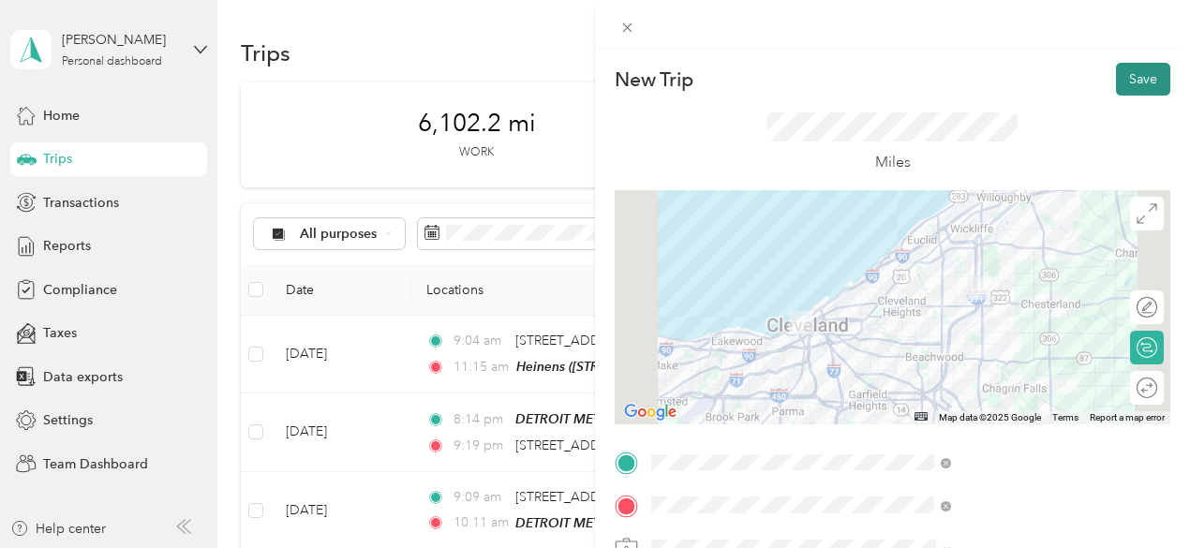
click at [1123, 73] on button "Save" at bounding box center [1143, 79] width 54 height 33
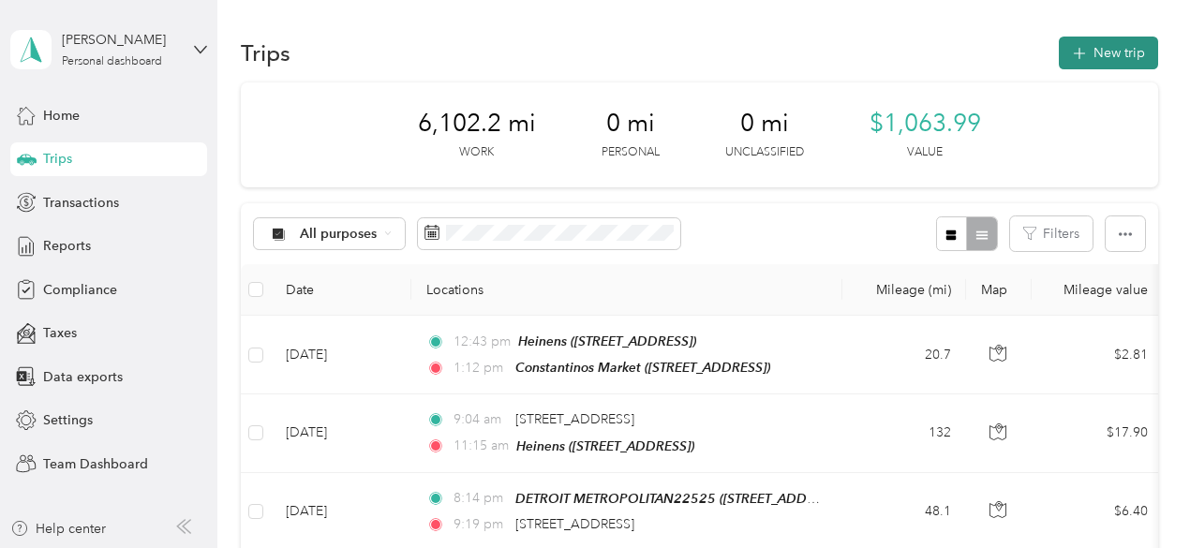
click at [1094, 52] on button "New trip" at bounding box center [1107, 53] width 99 height 33
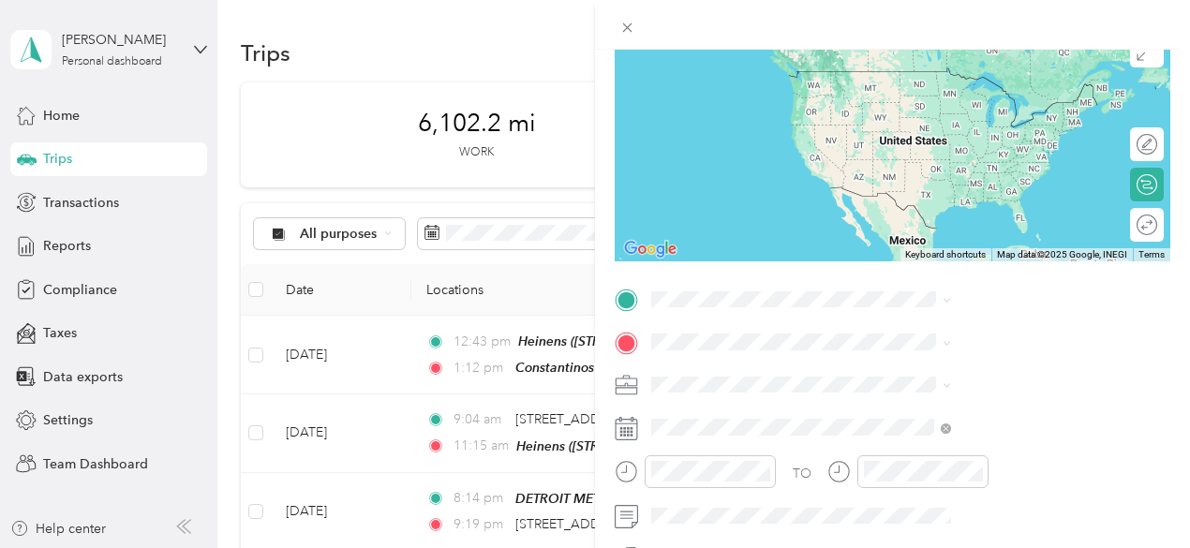
scroll to position [168, 0]
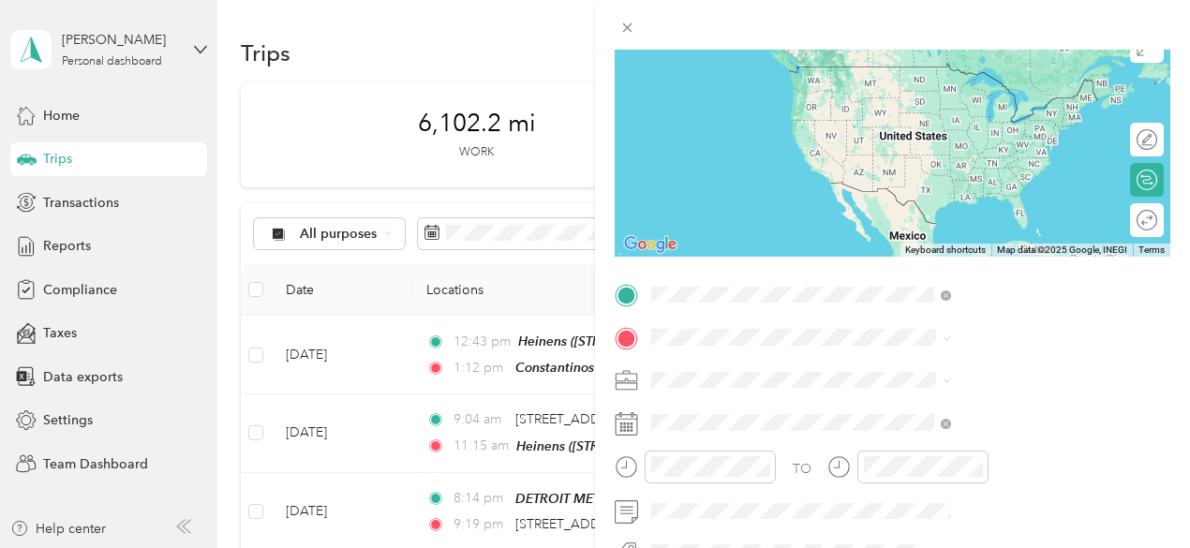
click at [1010, 85] on div "TEAM Constantinos Market [STREET_ADDRESS]" at bounding box center [980, 88] width 193 height 46
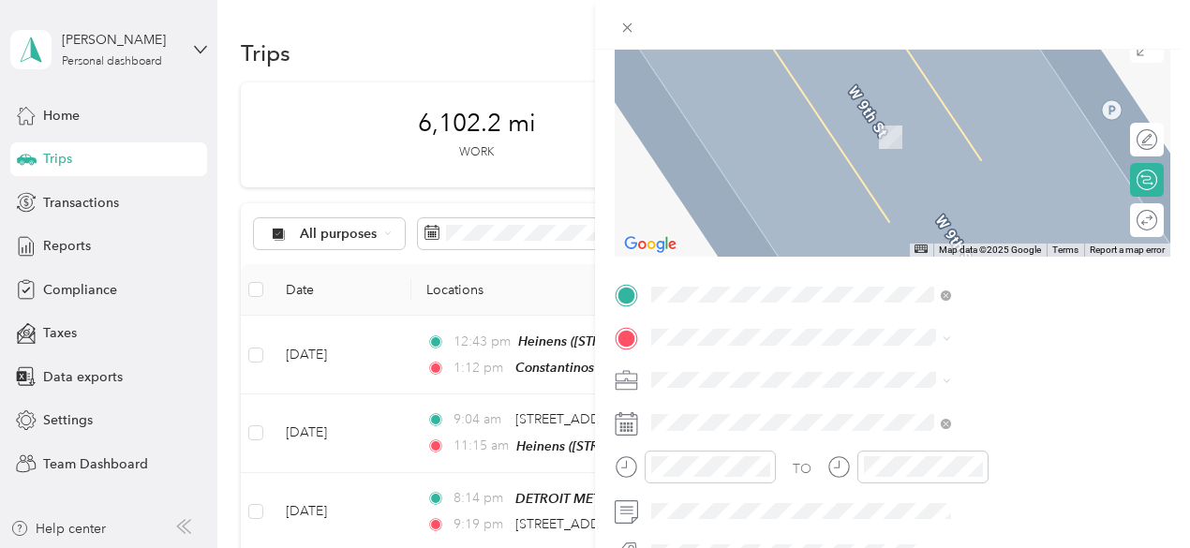
click at [638, 423] on icon at bounding box center [625, 423] width 23 height 23
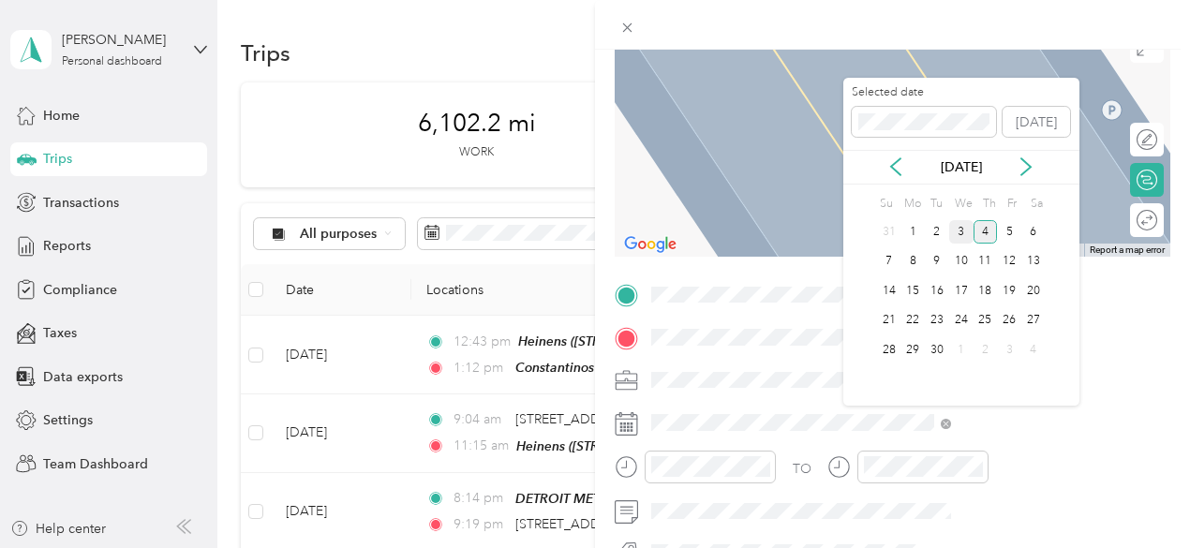
click at [966, 228] on div "3" at bounding box center [961, 231] width 24 height 23
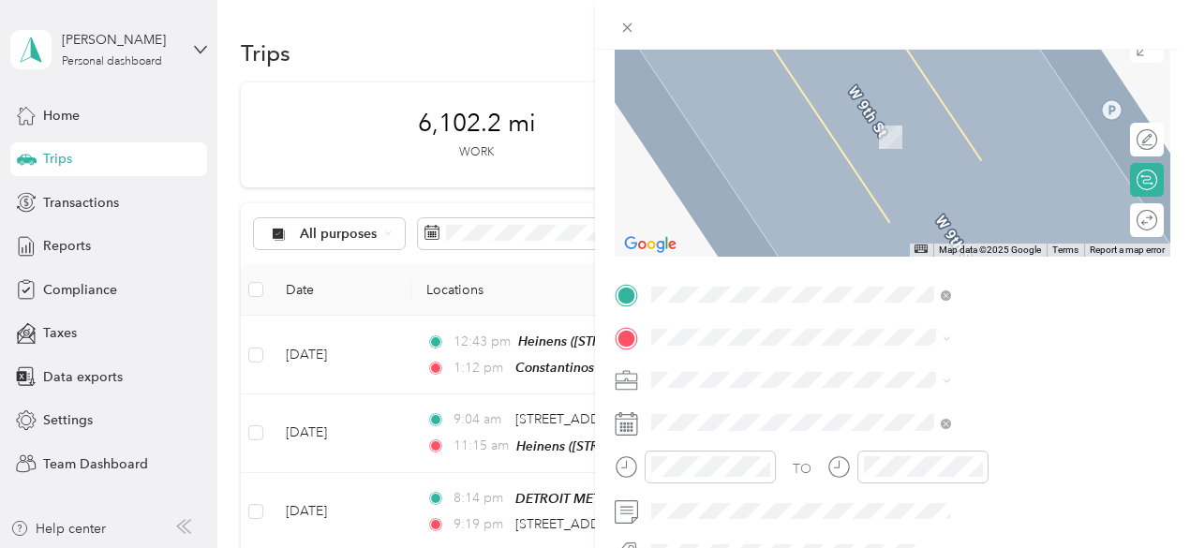
click at [1043, 104] on span "[STREET_ADDRESS][US_STATE]" at bounding box center [977, 99] width 187 height 17
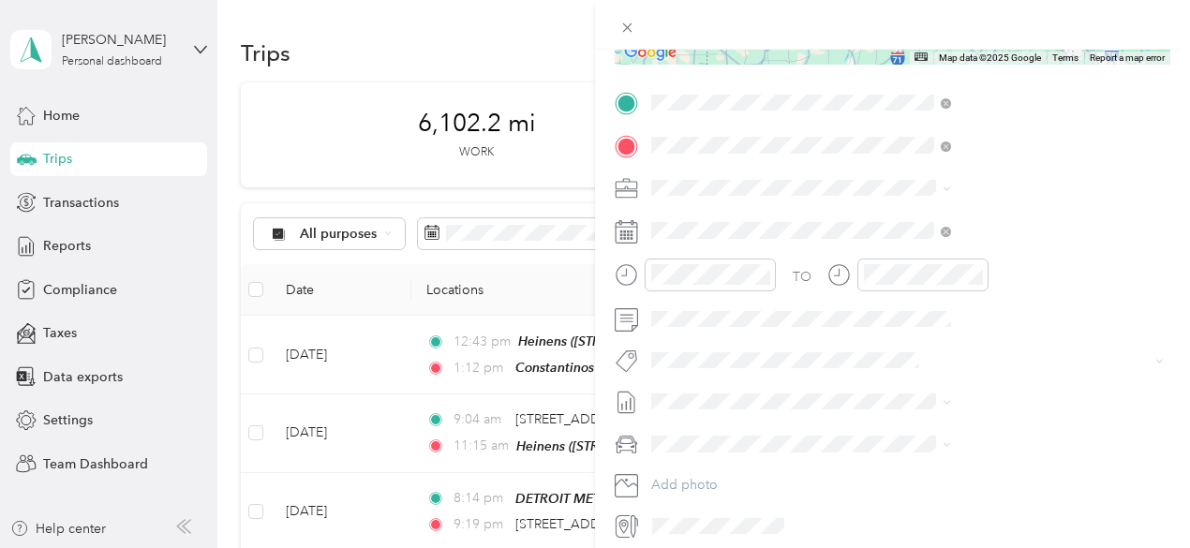
scroll to position [365, 0]
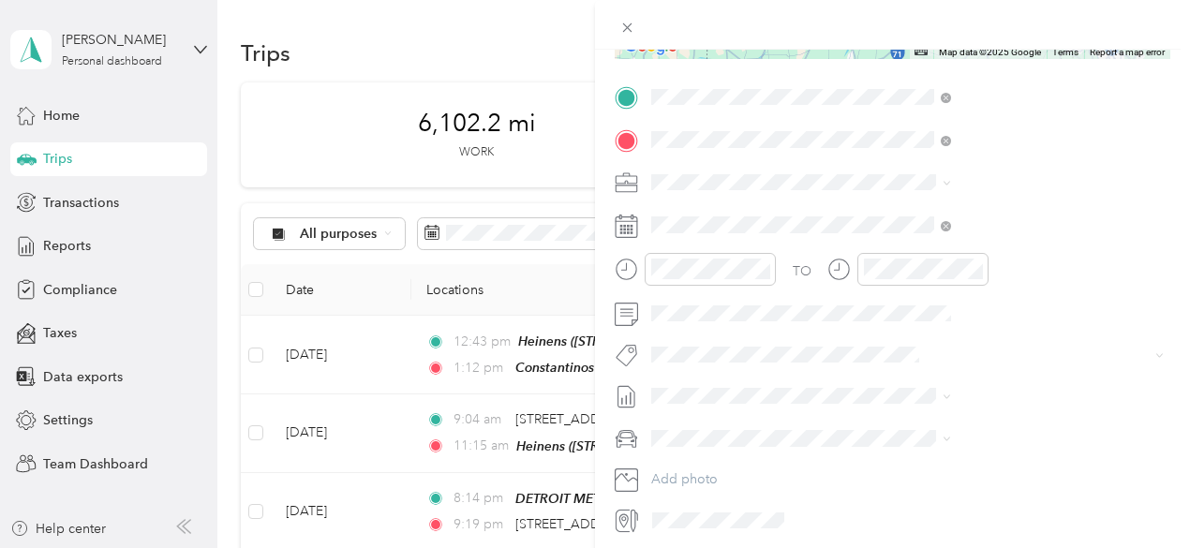
click at [929, 459] on li "GMC Terrain" at bounding box center [999, 469] width 313 height 33
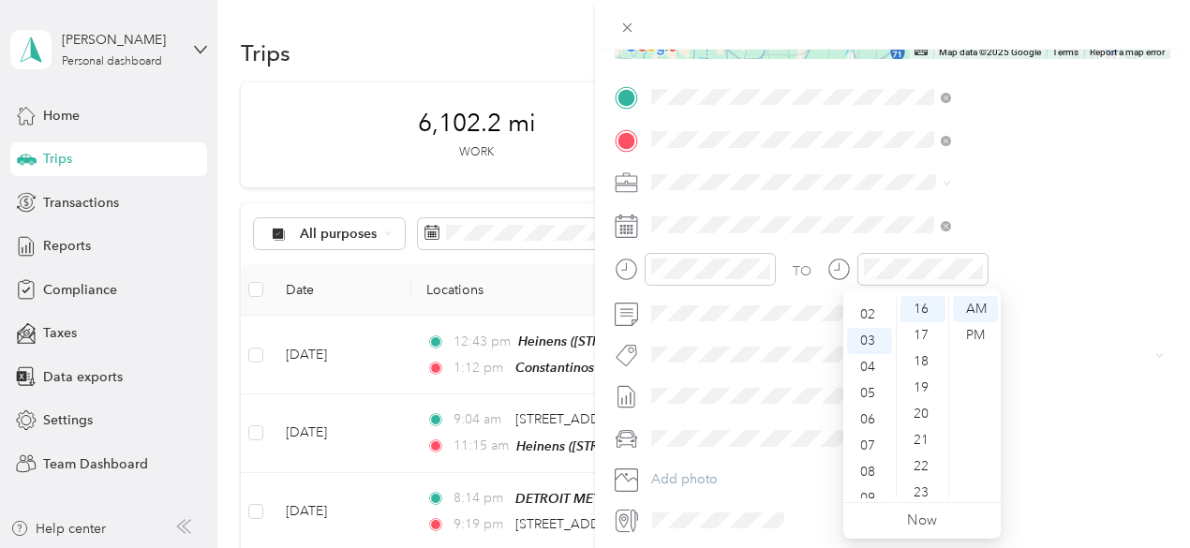
scroll to position [41, 0]
click at [869, 330] on div "02" at bounding box center [869, 320] width 45 height 26
click at [973, 332] on div "PM" at bounding box center [975, 335] width 45 height 26
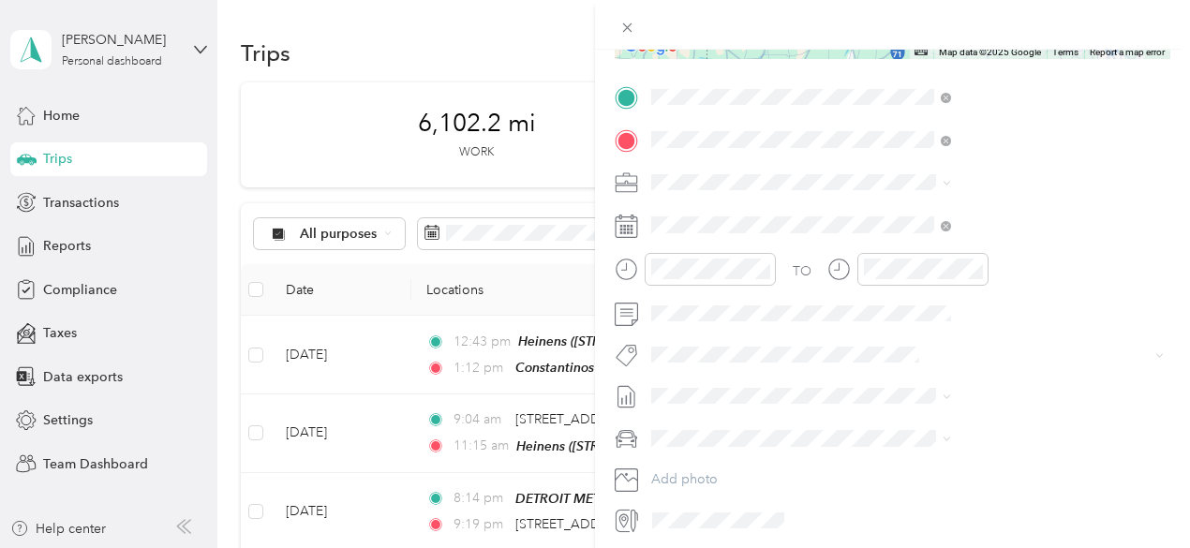
click at [1069, 14] on div at bounding box center [892, 25] width 595 height 50
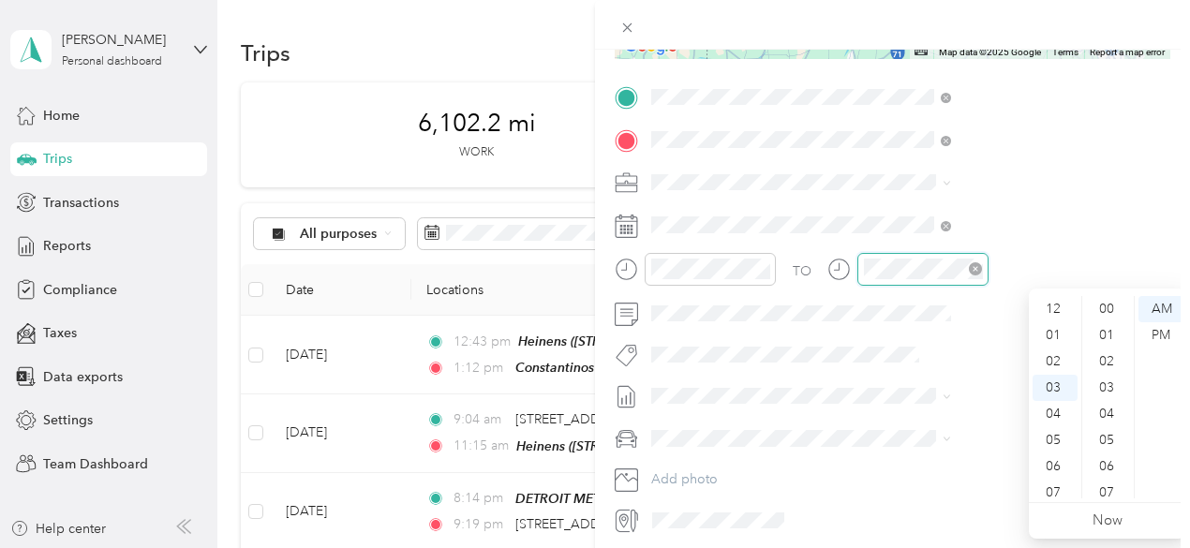
scroll to position [420, 0]
click at [1057, 331] on div "04" at bounding box center [1054, 335] width 45 height 26
click at [1114, 420] on div "34" at bounding box center [1108, 418] width 45 height 26
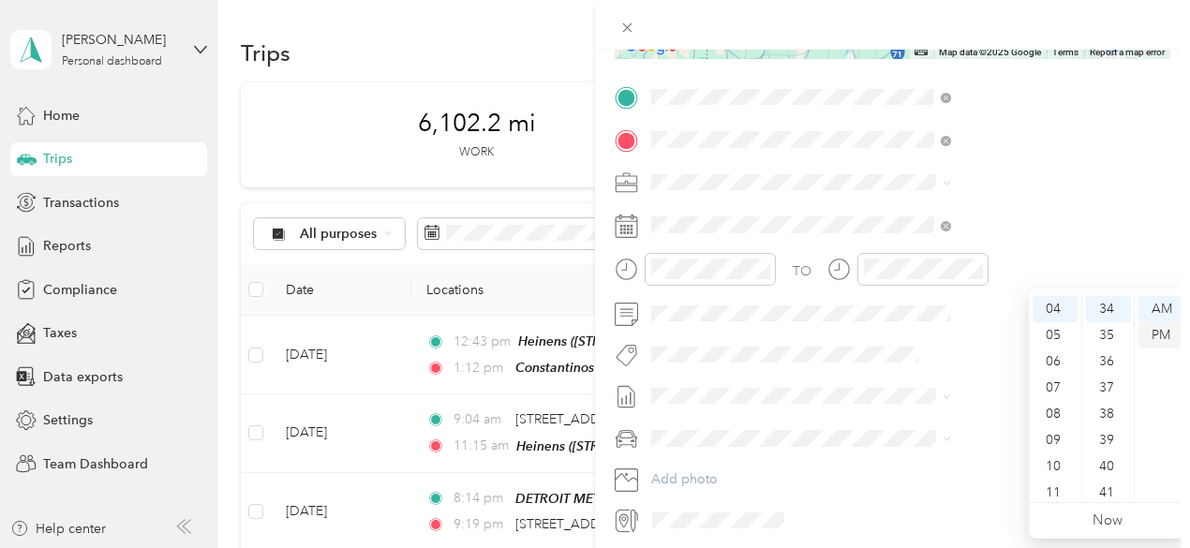
click at [1162, 333] on div "PM" at bounding box center [1160, 335] width 45 height 26
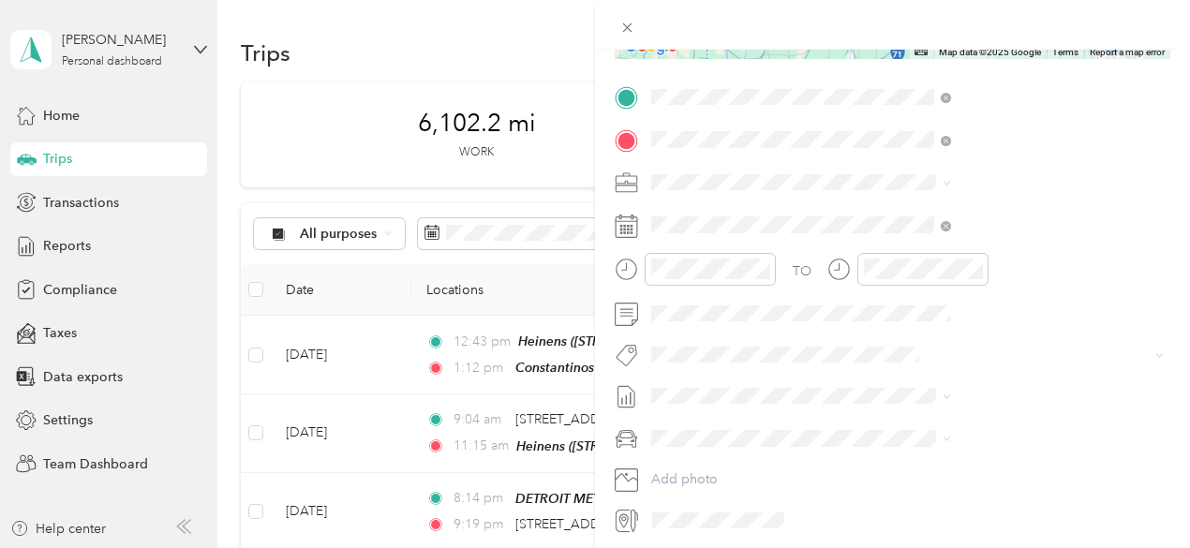
click at [1110, 20] on div at bounding box center [892, 25] width 595 height 50
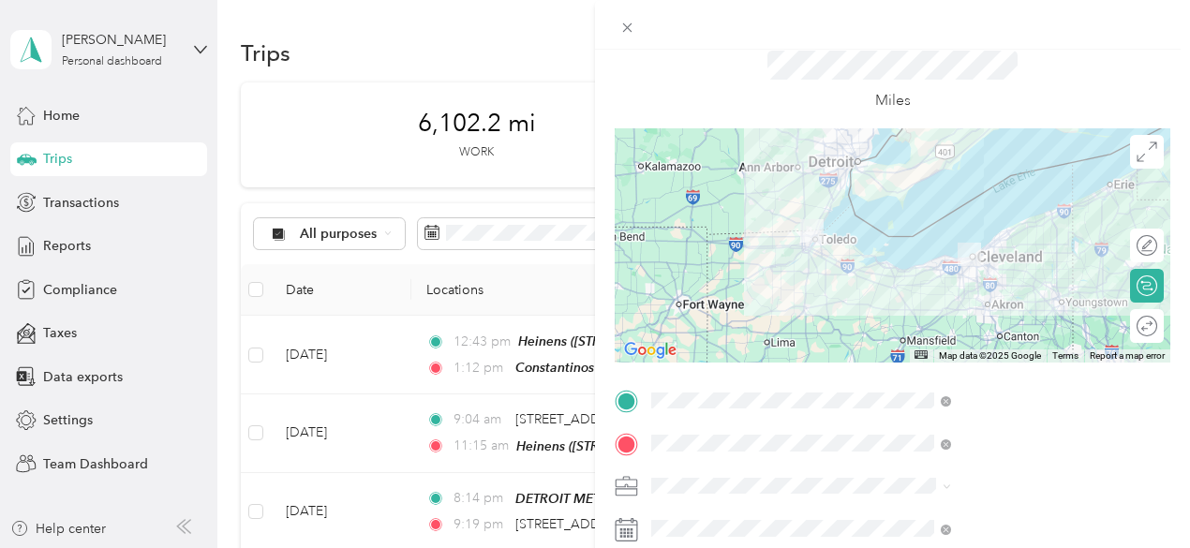
scroll to position [0, 0]
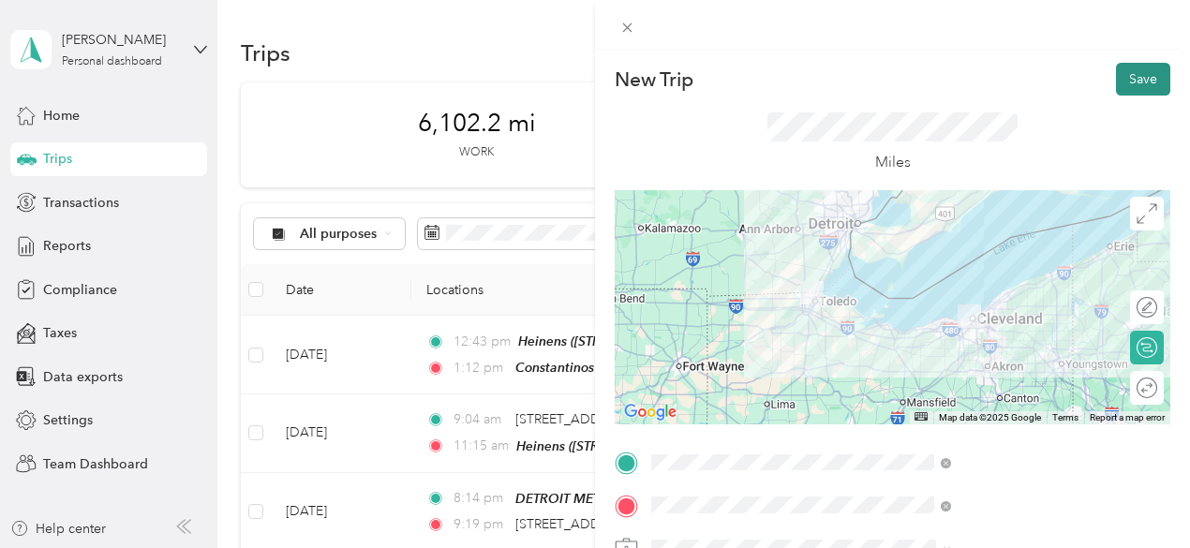
click at [1137, 81] on button "Save" at bounding box center [1143, 79] width 54 height 33
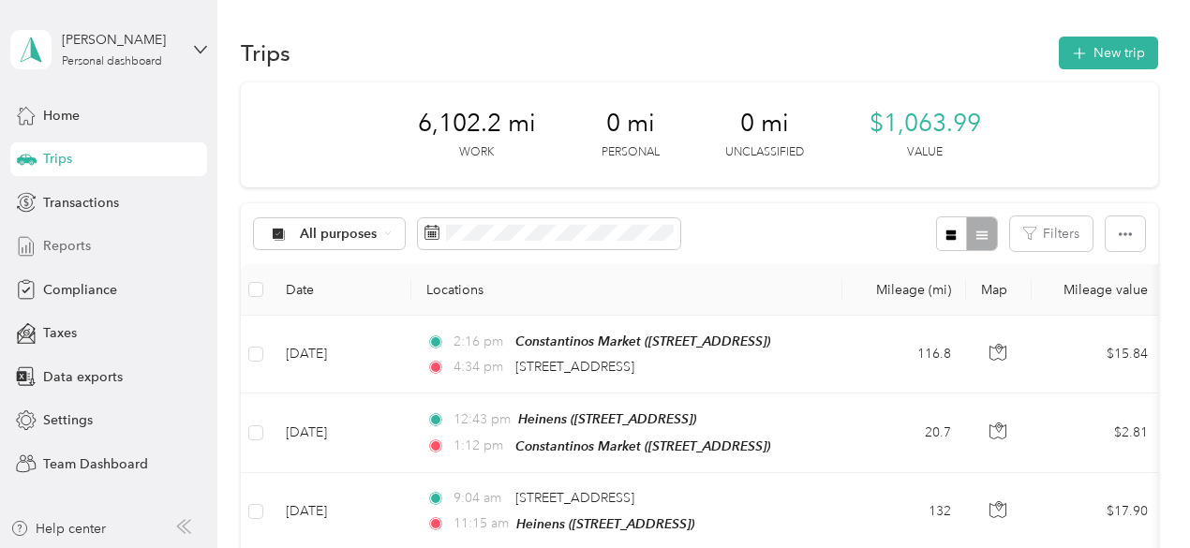
click at [86, 251] on span "Reports" at bounding box center [67, 246] width 48 height 20
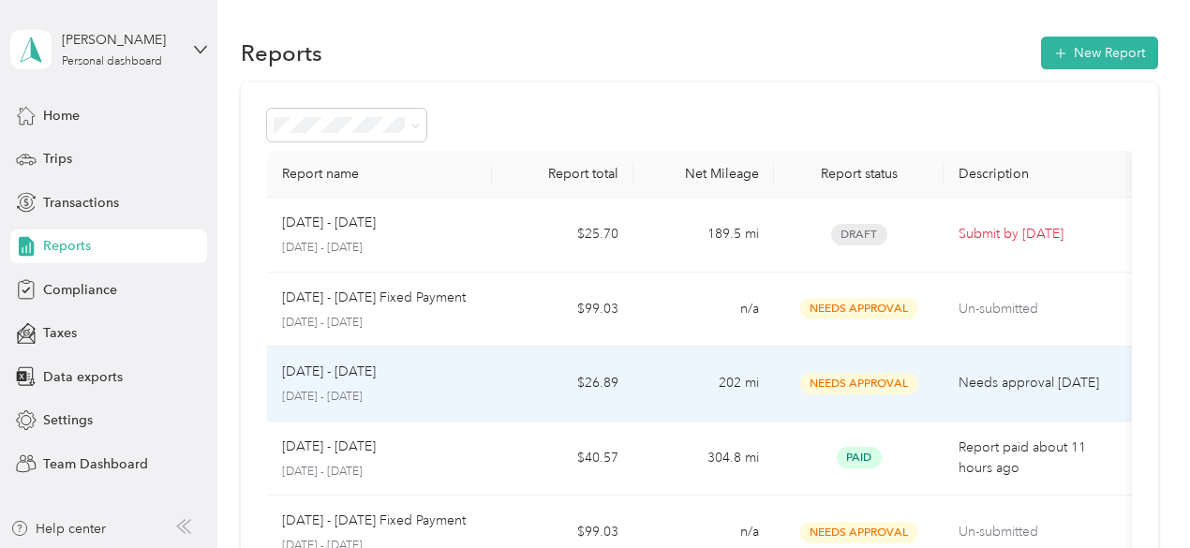
click at [445, 386] on div "[DATE] - [DATE] [DATE] - [DATE]" at bounding box center [380, 384] width 196 height 44
click at [517, 381] on td "$26.89" at bounding box center [562, 384] width 141 height 75
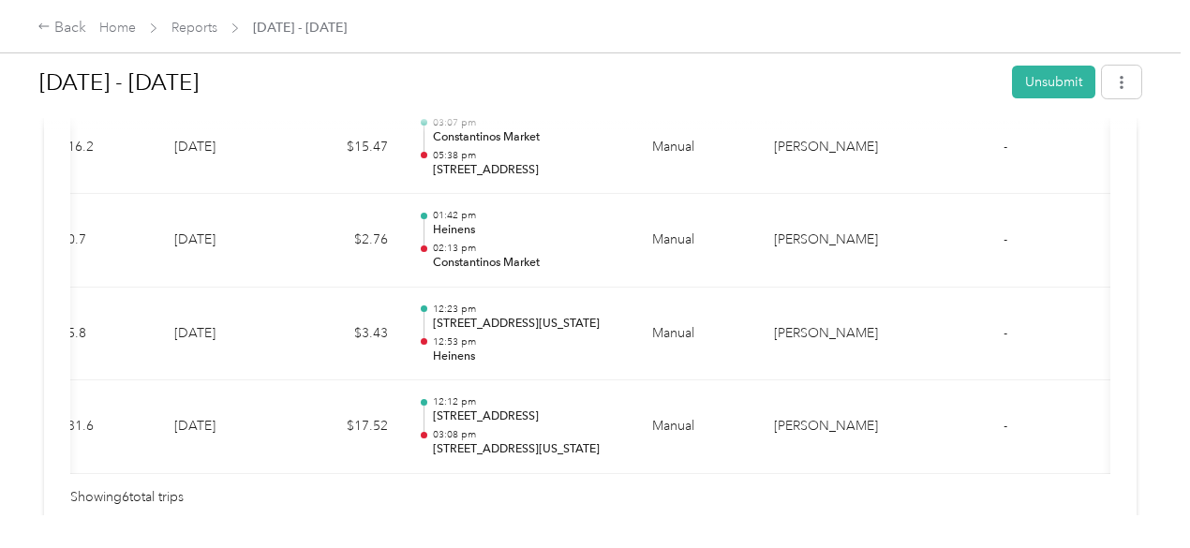
scroll to position [0, 427]
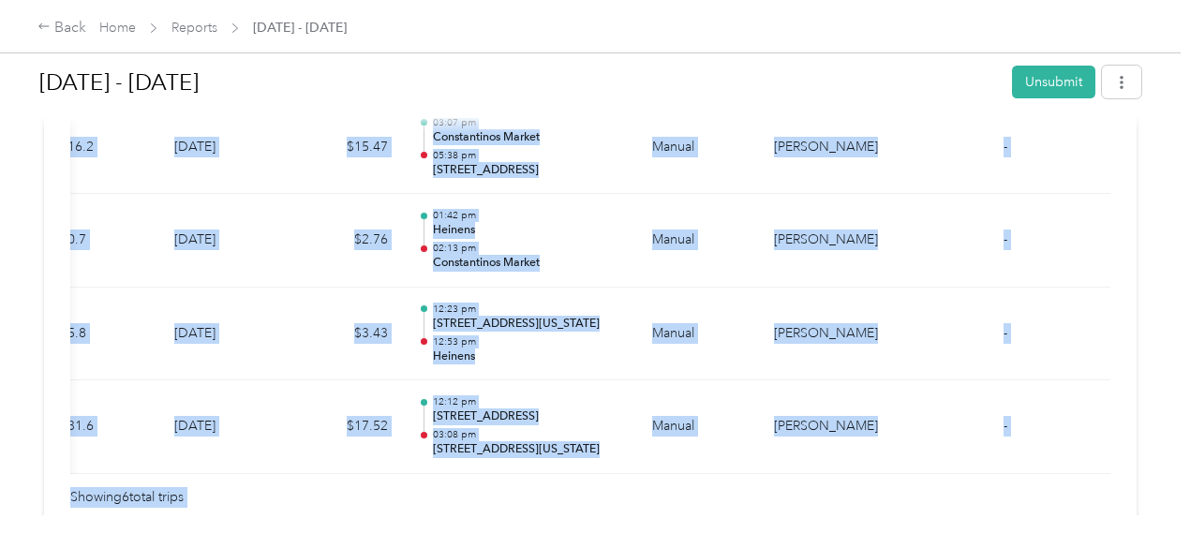
drag, startPoint x: 769, startPoint y: 412, endPoint x: 959, endPoint y: 346, distance: 201.4
click at [787, 372] on div "Needs Approval Needs approval from [PERSON_NAME] FAVR View activity & comments …" at bounding box center [590, 136] width 1092 height 1487
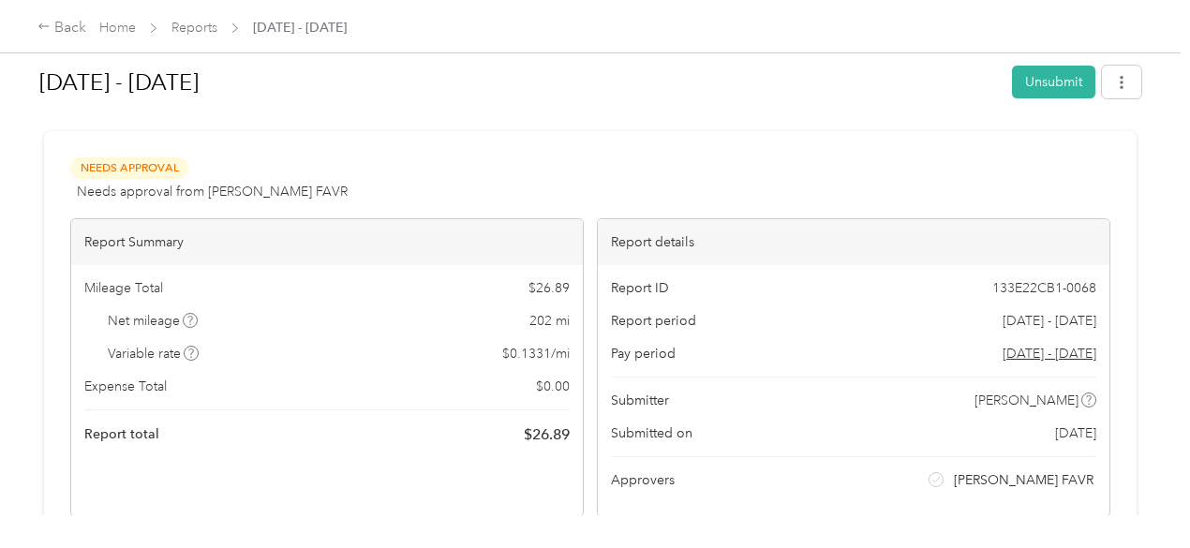
scroll to position [0, 0]
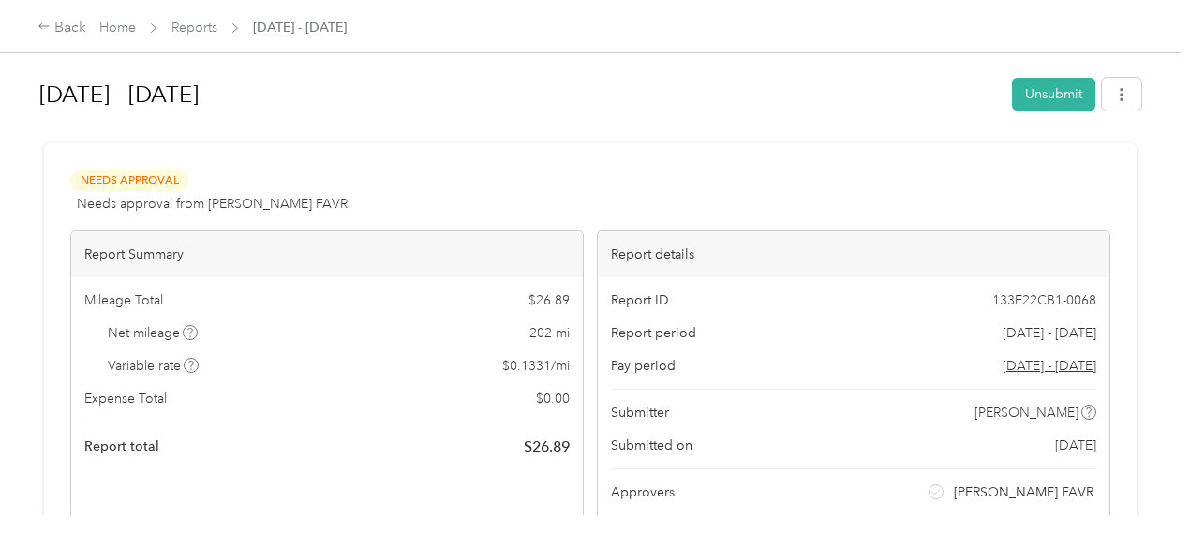
click at [631, 112] on h1 "[DATE] - [DATE]" at bounding box center [518, 94] width 959 height 45
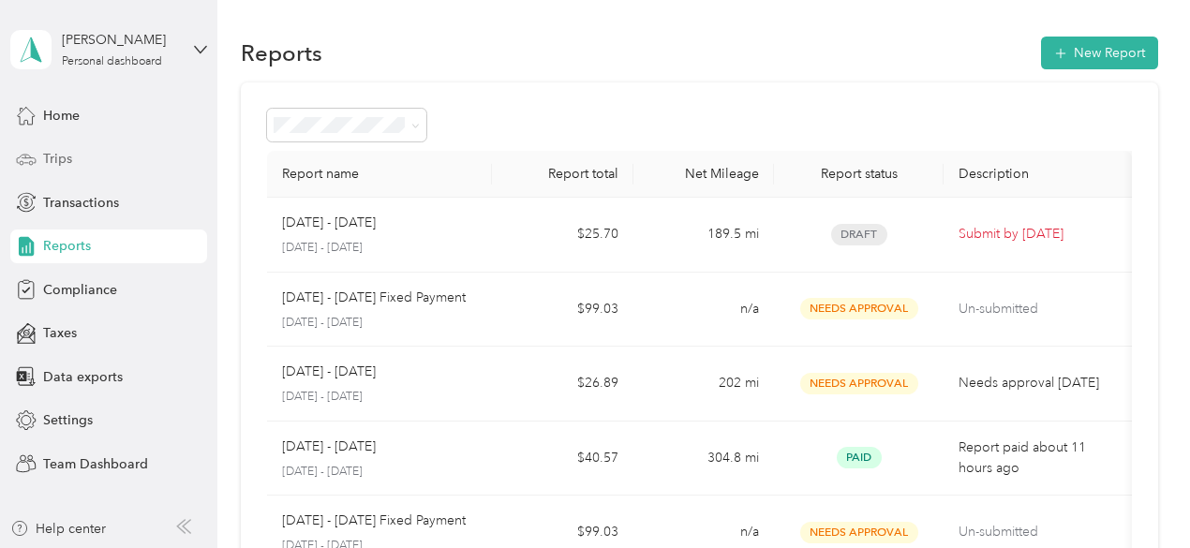
click at [69, 158] on span "Trips" at bounding box center [57, 159] width 29 height 20
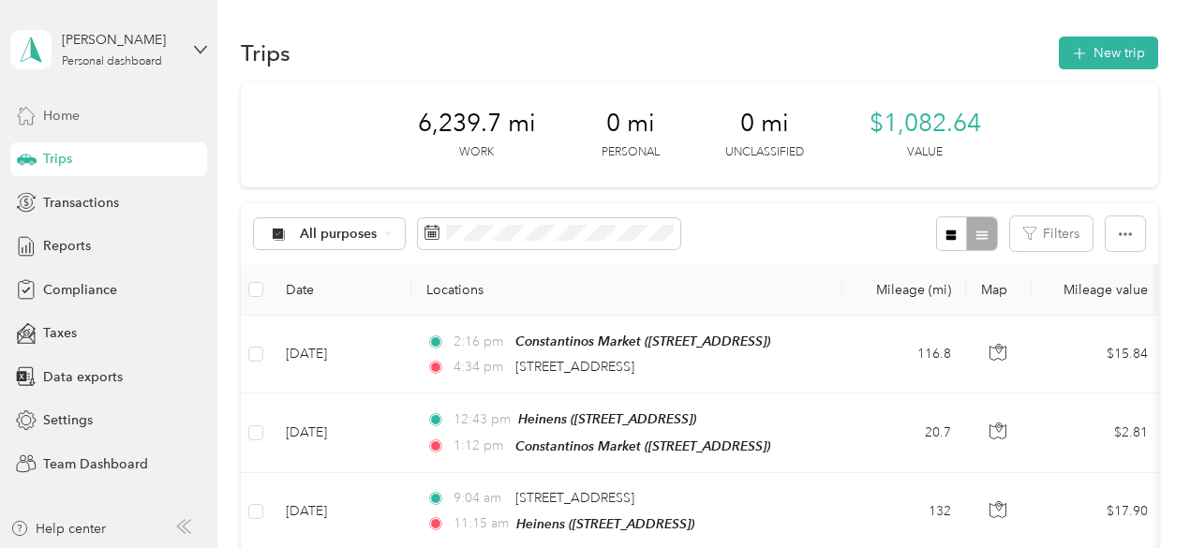
click at [67, 119] on span "Home" at bounding box center [61, 116] width 37 height 20
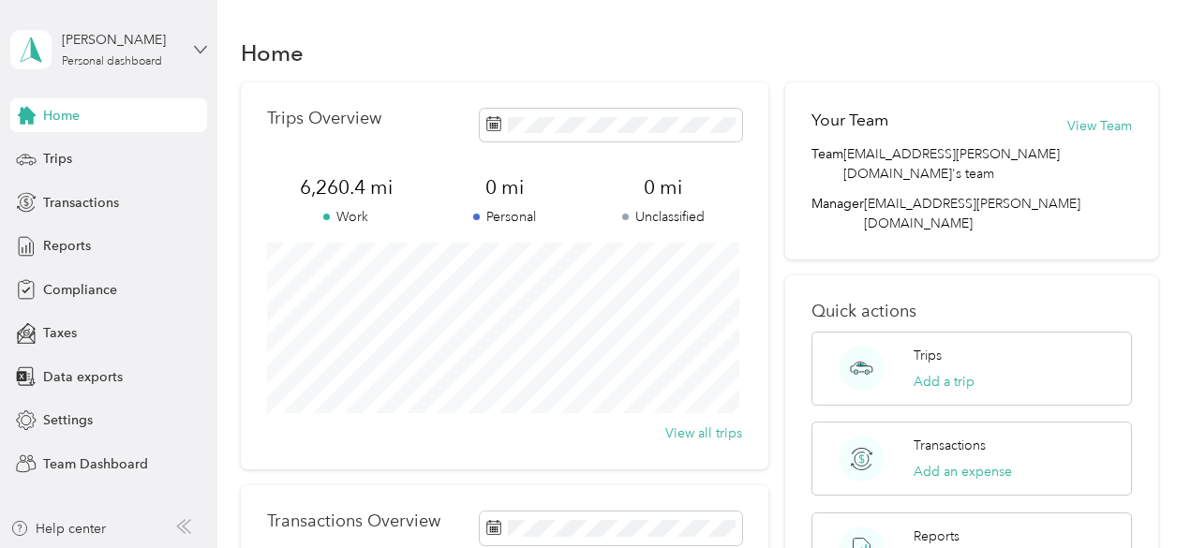
click at [206, 50] on icon at bounding box center [200, 49] width 13 height 13
click at [133, 234] on div "Log out" at bounding box center [260, 228] width 474 height 33
